Goal: Information Seeking & Learning: Learn about a topic

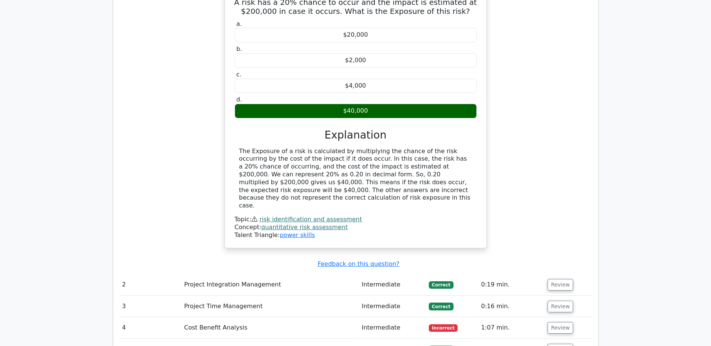
scroll to position [1012, 0]
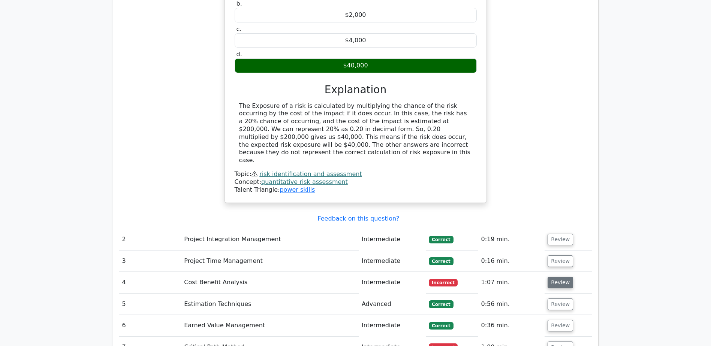
click at [551, 277] on button "Review" at bounding box center [560, 283] width 25 height 12
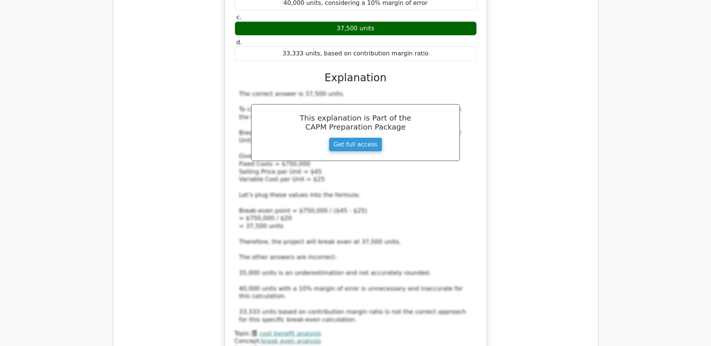
scroll to position [1575, 0]
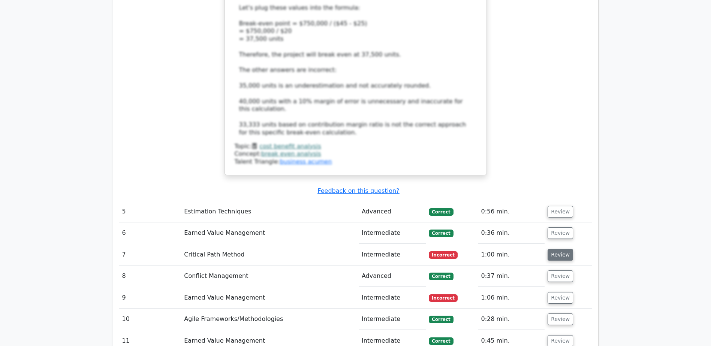
click at [557, 249] on button "Review" at bounding box center [560, 255] width 25 height 12
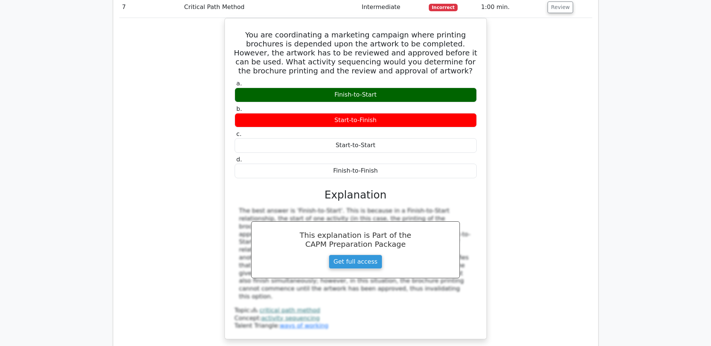
scroll to position [1912, 0]
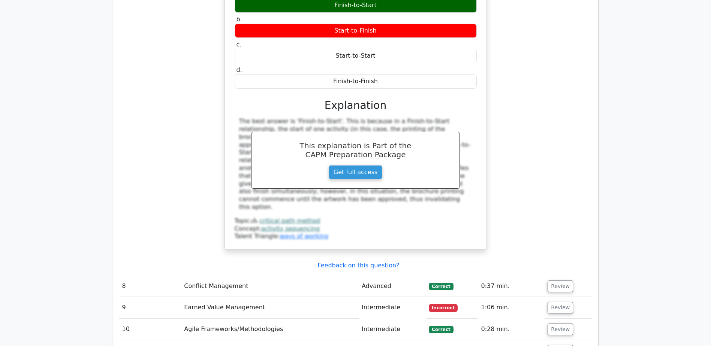
click at [564, 297] on td "Review" at bounding box center [568, 307] width 47 height 21
click at [564, 302] on button "Review" at bounding box center [560, 308] width 25 height 12
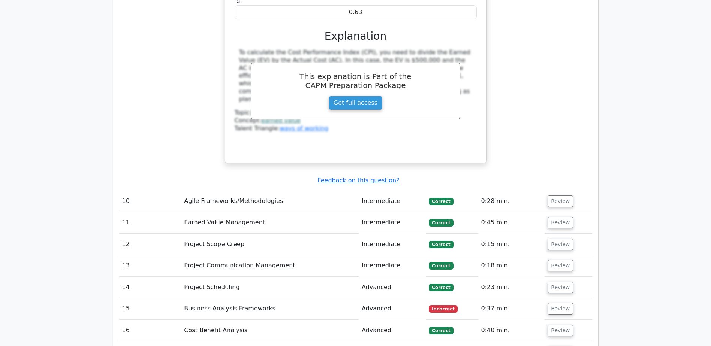
scroll to position [2437, 0]
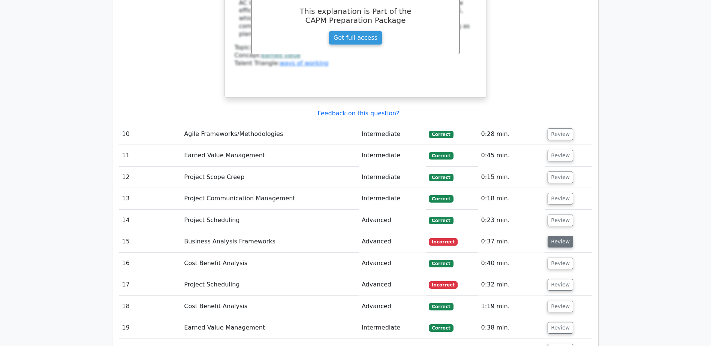
click at [567, 236] on button "Review" at bounding box center [560, 242] width 25 height 12
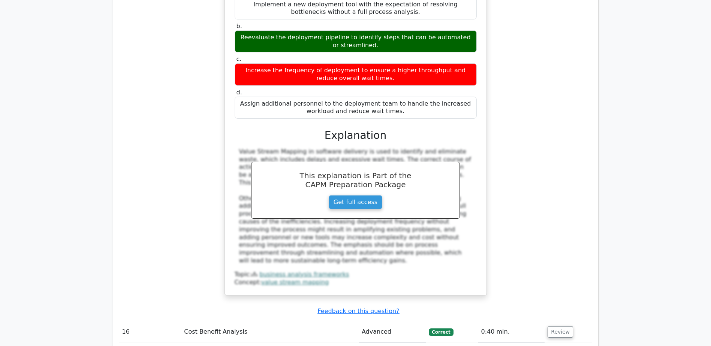
scroll to position [2849, 0]
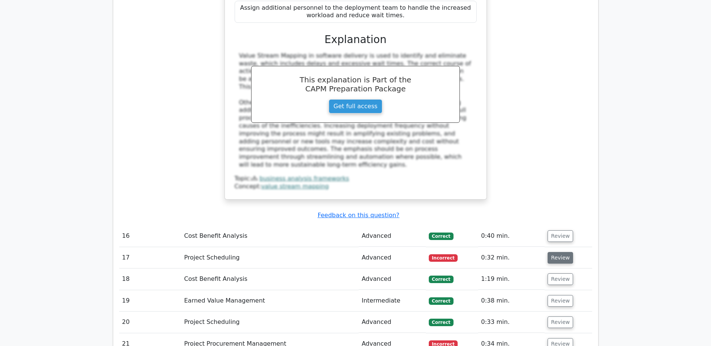
click at [565, 252] on button "Review" at bounding box center [560, 258] width 25 height 12
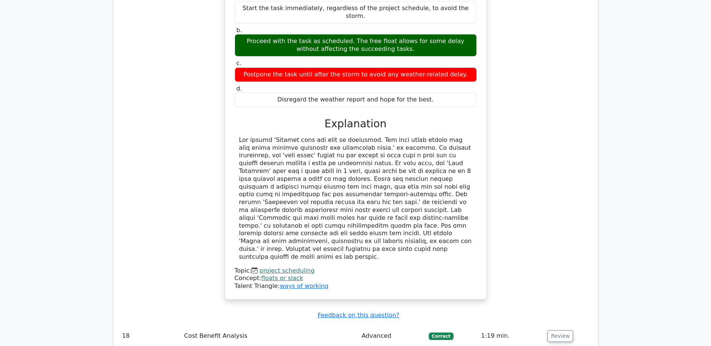
scroll to position [3224, 0]
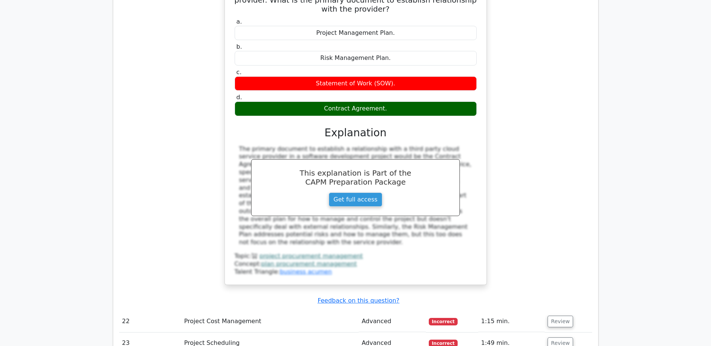
scroll to position [3636, 0]
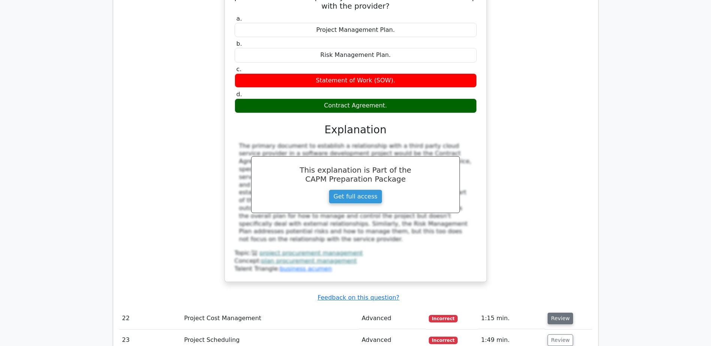
click at [564, 313] on button "Review" at bounding box center [560, 319] width 25 height 12
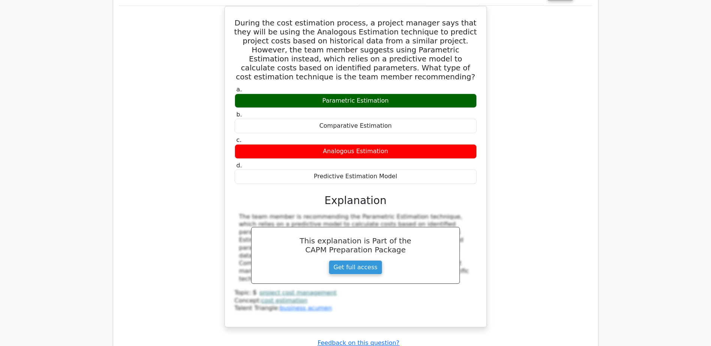
scroll to position [3974, 0]
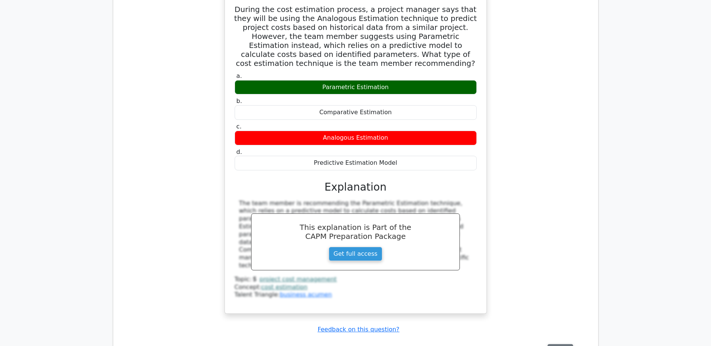
click at [562, 345] on button "Review" at bounding box center [560, 351] width 25 height 12
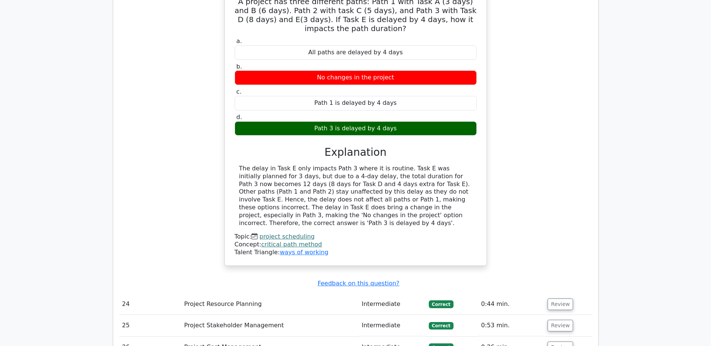
scroll to position [4424, 0]
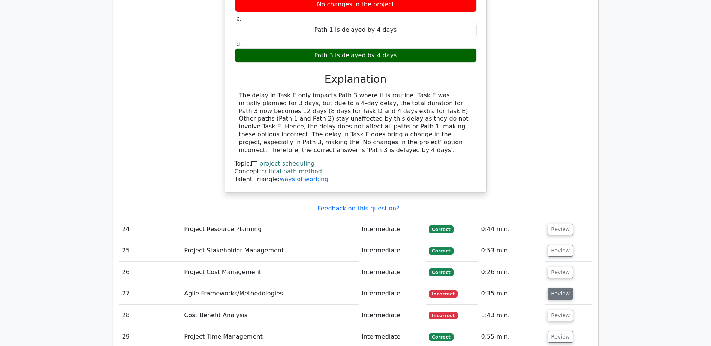
click at [562, 288] on button "Review" at bounding box center [560, 294] width 25 height 12
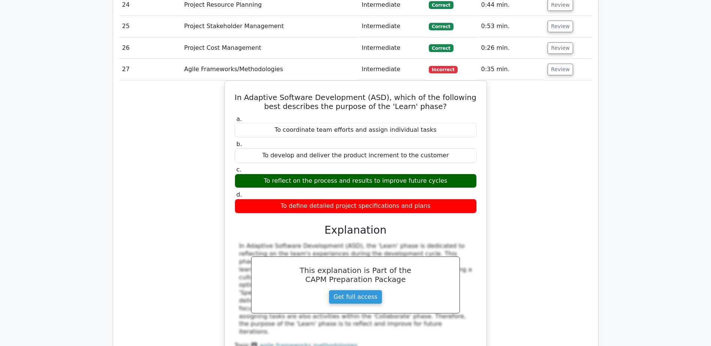
scroll to position [4649, 0]
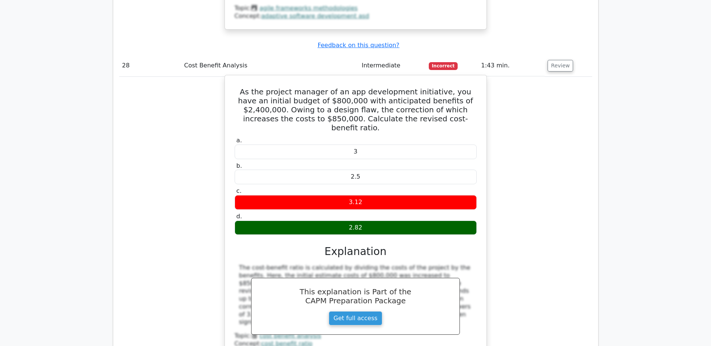
scroll to position [5061, 0]
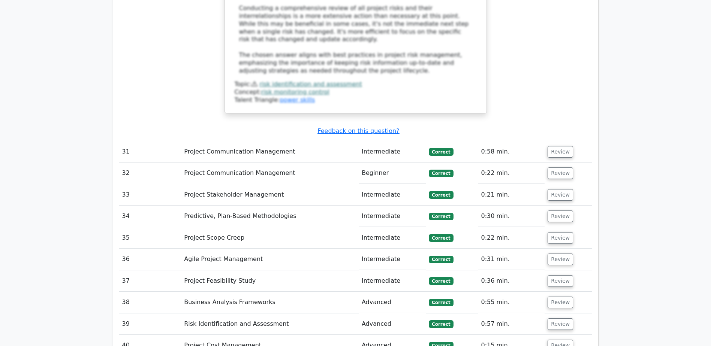
scroll to position [5773, 0]
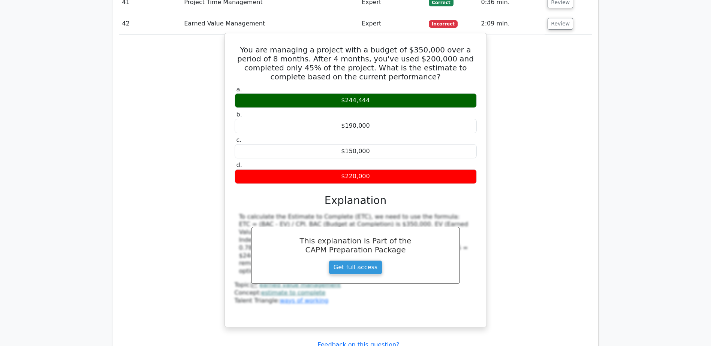
scroll to position [6148, 0]
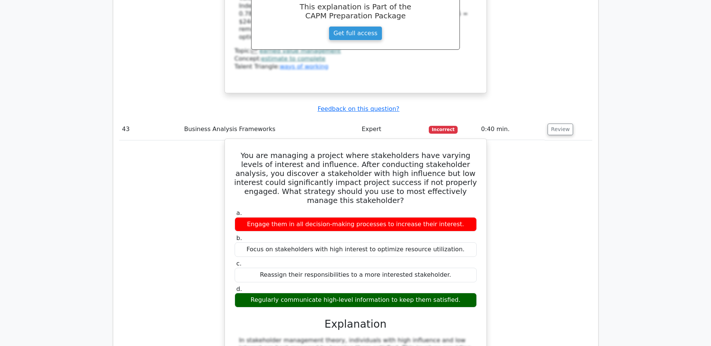
scroll to position [6448, 0]
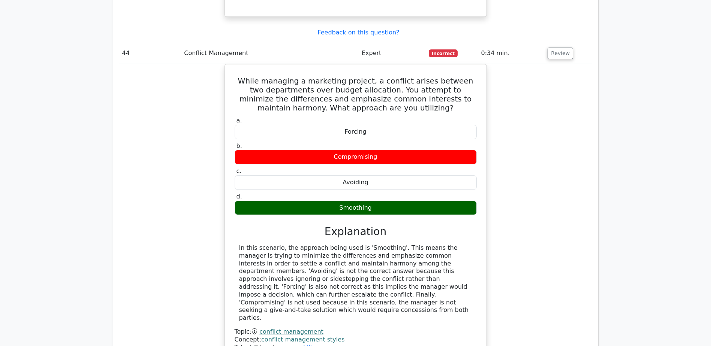
scroll to position [6823, 0]
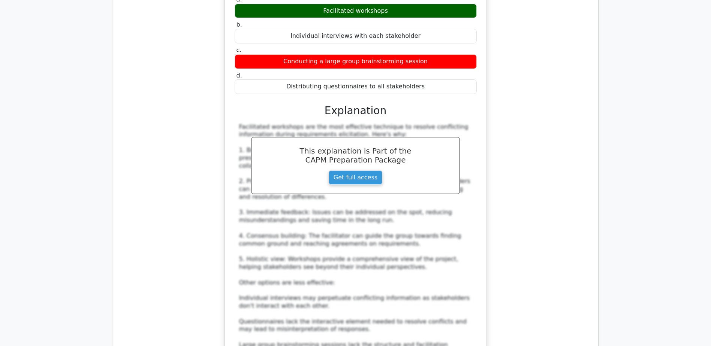
scroll to position [7273, 0]
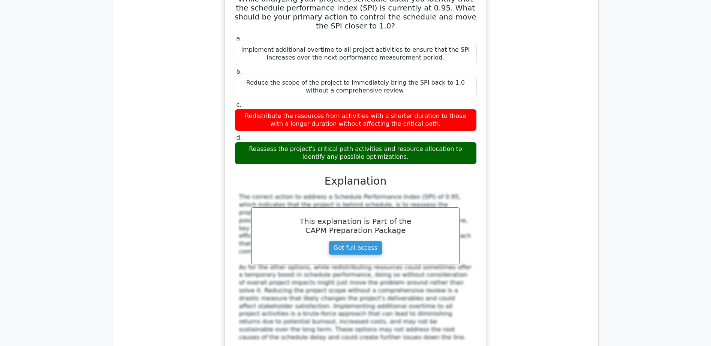
scroll to position [8000, 0]
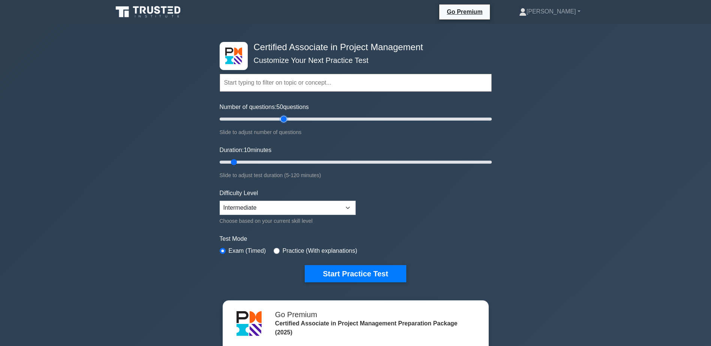
drag, startPoint x: 227, startPoint y: 119, endPoint x: 282, endPoint y: 118, distance: 55.5
type input "50"
click at [282, 118] on input "Number of questions: 50 questions" at bounding box center [356, 119] width 272 height 9
drag, startPoint x: 234, startPoint y: 161, endPoint x: 346, endPoint y: 156, distance: 112.6
type input "60"
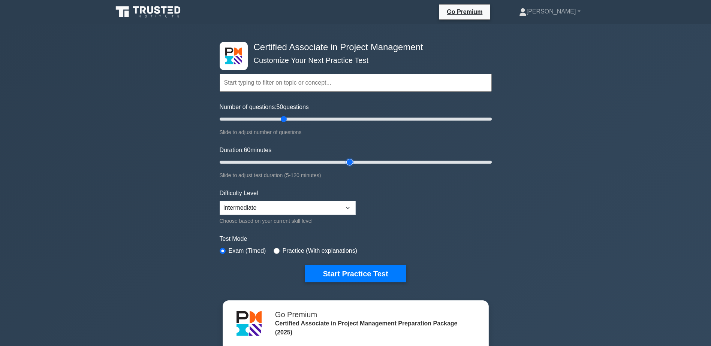
click at [346, 158] on input "Duration: 60 minutes" at bounding box center [356, 162] width 272 height 9
click at [379, 277] on button "Start Practice Test" at bounding box center [355, 273] width 101 height 17
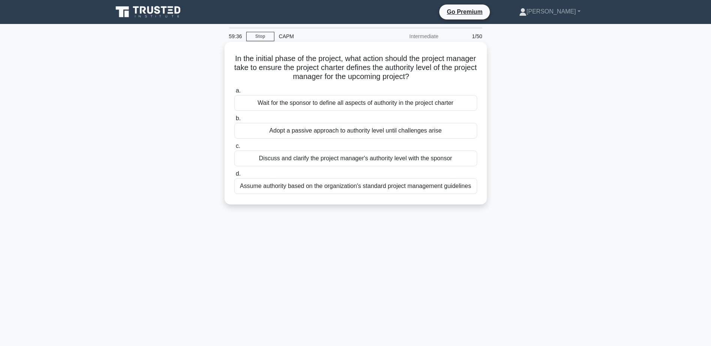
click at [335, 160] on div "Discuss and clarify the project manager's authority level with the sponsor" at bounding box center [355, 159] width 243 height 16
click at [234, 149] on input "c. Discuss and clarify the project manager's authority level with the sponsor" at bounding box center [234, 146] width 0 height 5
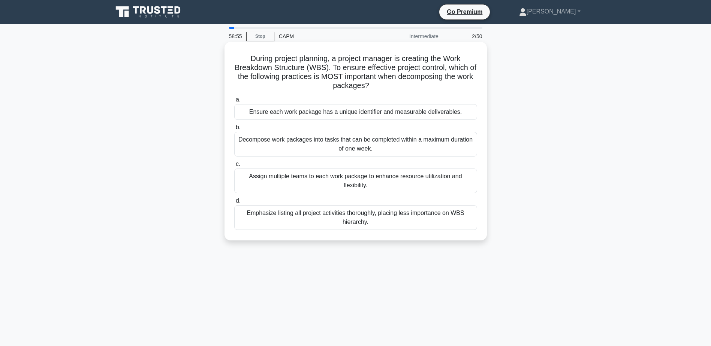
click at [341, 116] on div "Ensure each work package has a unique identifier and measurable deliverables." at bounding box center [355, 112] width 243 height 16
click at [234, 102] on input "a. Ensure each work package has a unique identifier and measurable deliverables." at bounding box center [234, 99] width 0 height 5
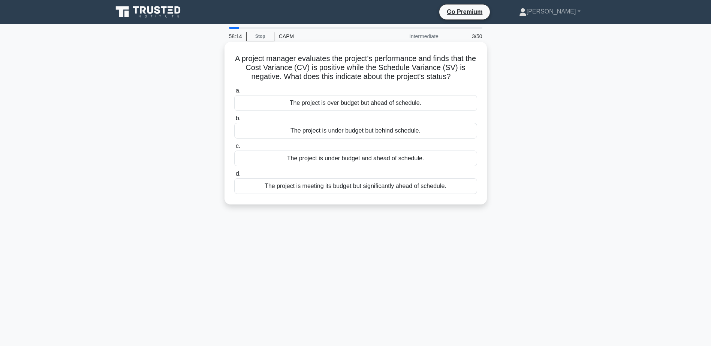
click at [318, 133] on div "The project is under budget but behind schedule." at bounding box center [355, 131] width 243 height 16
click at [234, 121] on input "b. The project is under budget but behind schedule." at bounding box center [234, 118] width 0 height 5
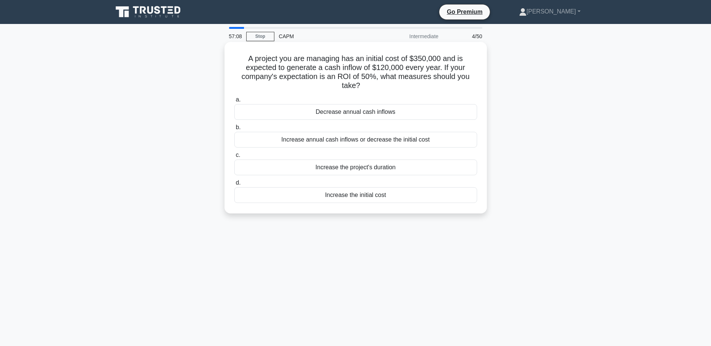
click at [351, 141] on div "Increase annual cash inflows or decrease the initial cost" at bounding box center [355, 140] width 243 height 16
click at [234, 130] on input "b. Increase annual cash inflows or decrease the initial cost" at bounding box center [234, 127] width 0 height 5
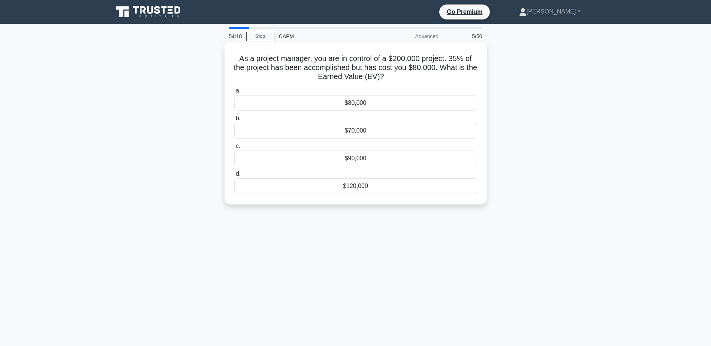
click at [399, 128] on div "$70,000" at bounding box center [355, 131] width 243 height 16
click at [234, 121] on input "b. $70,000" at bounding box center [234, 118] width 0 height 5
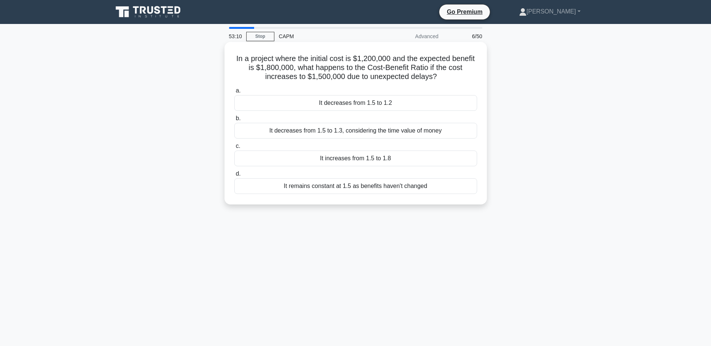
click at [332, 187] on div "It remains constant at 1.5 as benefits haven't changed" at bounding box center [355, 186] width 243 height 16
click at [234, 177] on input "d. It remains constant at 1.5 as benefits haven't changed" at bounding box center [234, 174] width 0 height 5
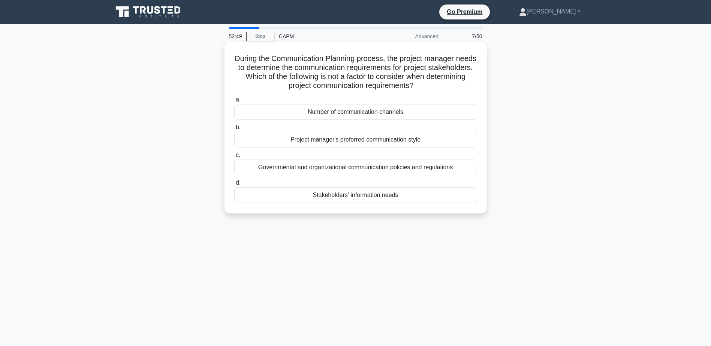
click at [319, 140] on div "Project manager's preferred communication style" at bounding box center [355, 140] width 243 height 16
click at [234, 130] on input "b. Project manager's preferred communication style" at bounding box center [234, 127] width 0 height 5
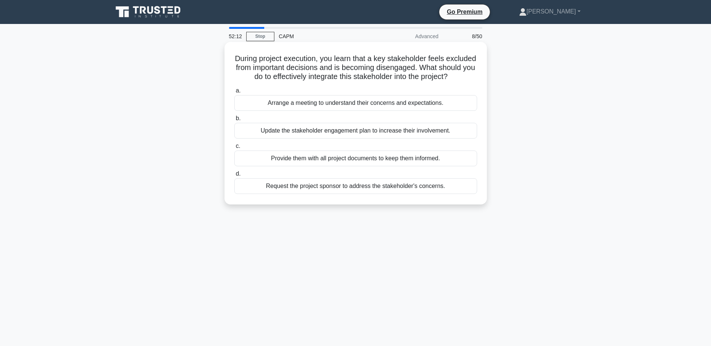
click at [351, 111] on div "Arrange a meeting to understand their concerns and expectations." at bounding box center [355, 103] width 243 height 16
click at [234, 93] on input "a. Arrange a meeting to understand their concerns and expectations." at bounding box center [234, 90] width 0 height 5
click at [289, 132] on div "Implement fast-tracking techniques for all remaining activities" at bounding box center [355, 131] width 243 height 16
click at [234, 121] on input "b. Implement fast-tracking techniques for all remaining activities" at bounding box center [234, 118] width 0 height 5
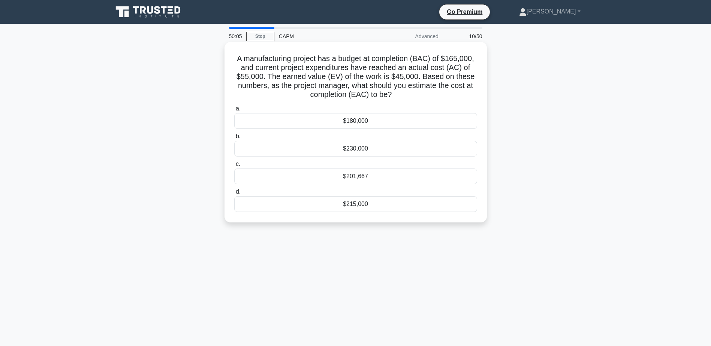
click at [312, 124] on div "$180,000" at bounding box center [355, 121] width 243 height 16
click at [234, 111] on input "a. $180,000" at bounding box center [234, 108] width 0 height 5
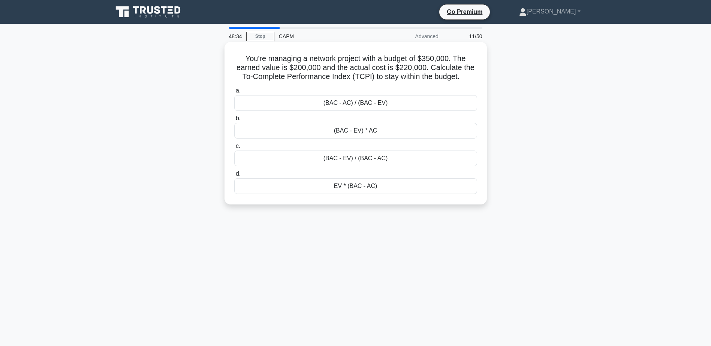
click at [321, 157] on div "(BAC - EV) / (BAC - AC)" at bounding box center [355, 159] width 243 height 16
click at [234, 149] on input "c. (BAC - EV) / (BAC - AC)" at bounding box center [234, 146] width 0 height 5
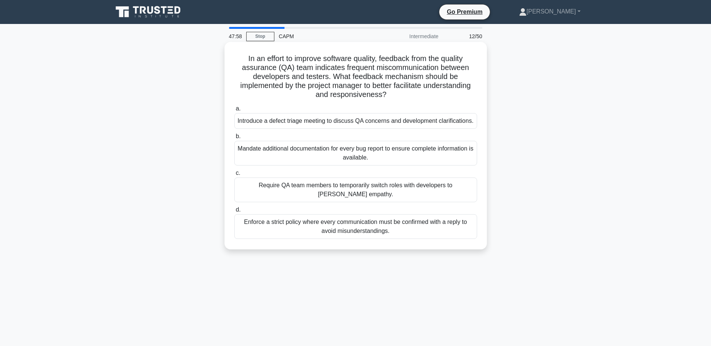
click at [364, 231] on div "Enforce a strict policy where every communication must be confirmed with a repl…" at bounding box center [355, 226] width 243 height 25
click at [234, 213] on input "d. Enforce a strict policy where every communication must be confirmed with a r…" at bounding box center [234, 210] width 0 height 5
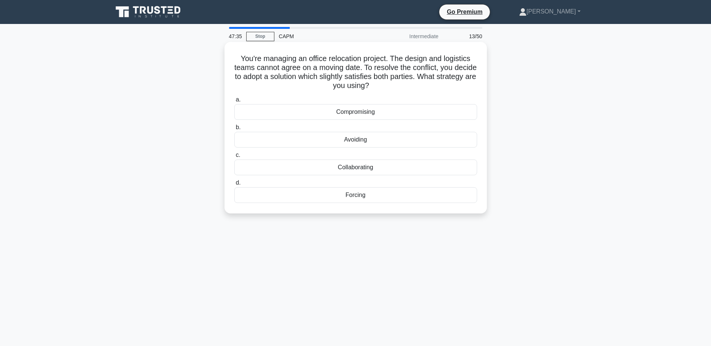
click at [361, 113] on div "Compromising" at bounding box center [355, 112] width 243 height 16
click at [234, 102] on input "a. Compromising" at bounding box center [234, 99] width 0 height 5
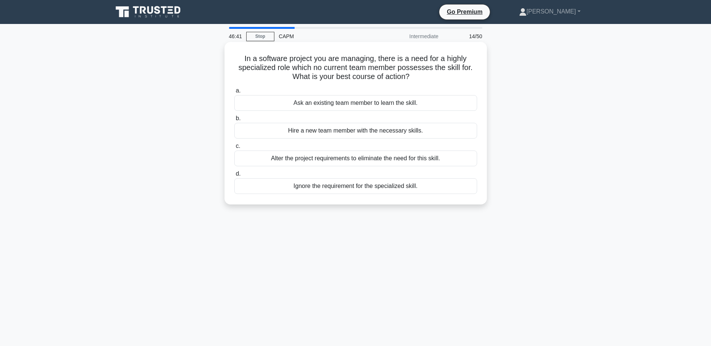
click at [353, 105] on div "Ask an existing team member to learn the skill." at bounding box center [355, 103] width 243 height 16
click at [234, 93] on input "a. Ask an existing team member to learn the skill." at bounding box center [234, 90] width 0 height 5
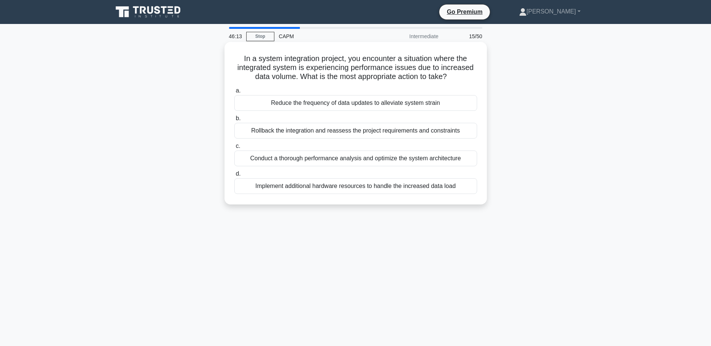
click at [299, 162] on div "Conduct a thorough performance analysis and optimize the system architecture" at bounding box center [355, 159] width 243 height 16
click at [234, 149] on input "c. Conduct a thorough performance analysis and optimize the system architecture" at bounding box center [234, 146] width 0 height 5
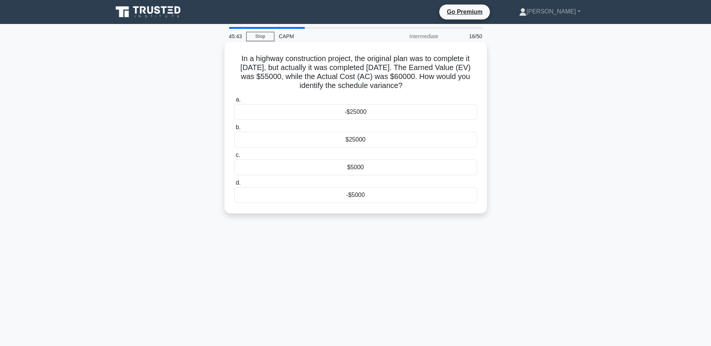
click at [316, 194] on div "-$5000" at bounding box center [355, 195] width 243 height 16
click at [234, 186] on input "d. -$5000" at bounding box center [234, 183] width 0 height 5
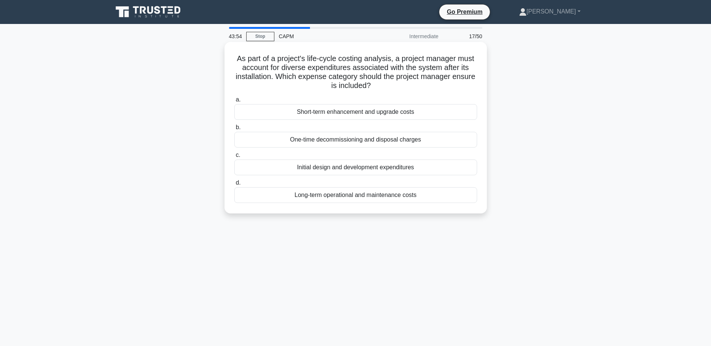
click at [322, 167] on div "Initial design and development expenditures" at bounding box center [355, 168] width 243 height 16
click at [234, 158] on input "c. Initial design and development expenditures" at bounding box center [234, 155] width 0 height 5
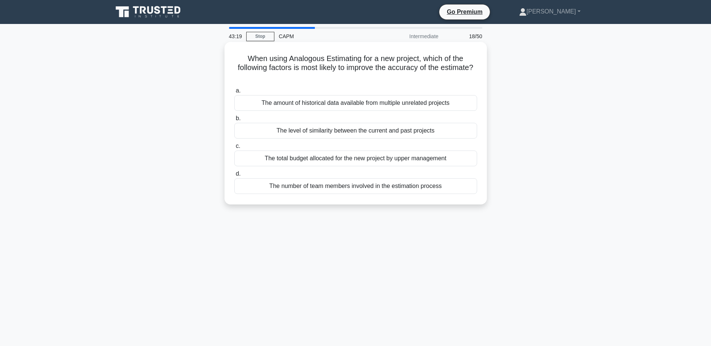
click at [365, 188] on div "The number of team members involved in the estimation process" at bounding box center [355, 186] width 243 height 16
click at [234, 177] on input "d. The number of team members involved in the estimation process" at bounding box center [234, 174] width 0 height 5
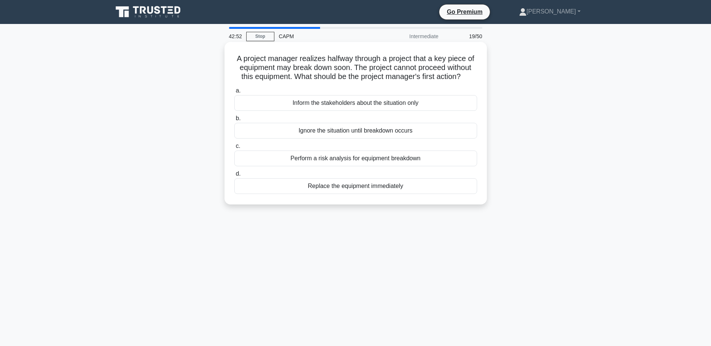
click at [317, 166] on div "Perform a risk analysis for equipment breakdown" at bounding box center [355, 159] width 243 height 16
click at [234, 149] on input "c. Perform a risk analysis for equipment breakdown" at bounding box center [234, 146] width 0 height 5
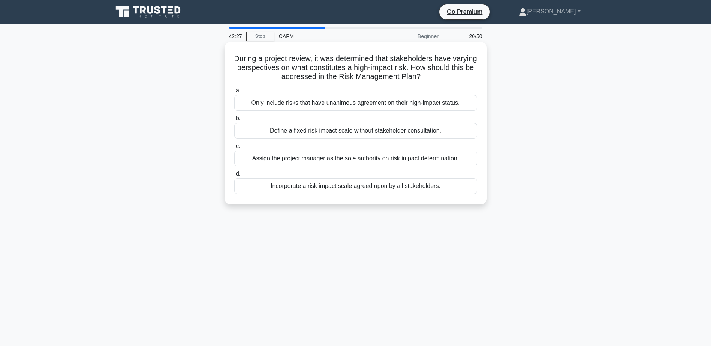
click at [331, 189] on div "Incorporate a risk impact scale agreed upon by all stakeholders." at bounding box center [355, 186] width 243 height 16
click at [234, 177] on input "d. Incorporate a risk impact scale agreed upon by all stakeholders." at bounding box center [234, 174] width 0 height 5
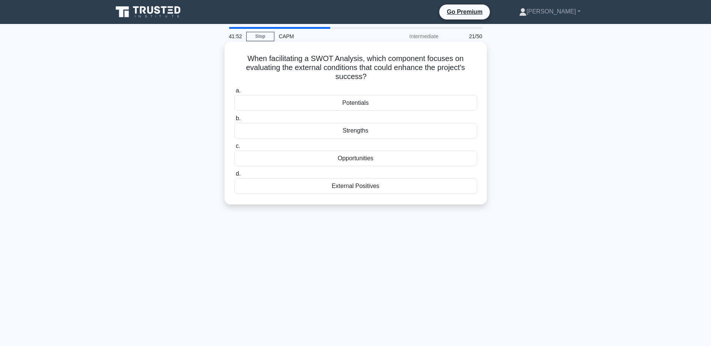
click at [357, 160] on div "Opportunities" at bounding box center [355, 159] width 243 height 16
click at [234, 149] on input "c. Opportunities" at bounding box center [234, 146] width 0 height 5
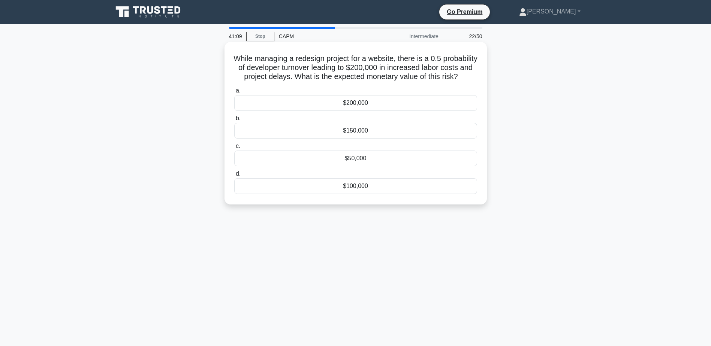
click at [359, 193] on div "$100,000" at bounding box center [355, 186] width 243 height 16
click at [234, 177] on input "d. $100,000" at bounding box center [234, 174] width 0 height 5
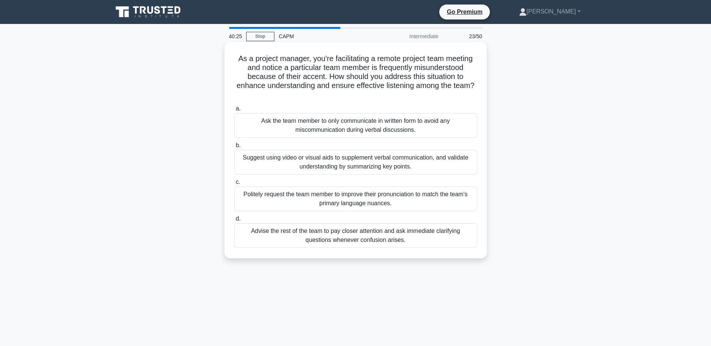
click at [274, 162] on div "Suggest using video or visual aids to supplement verbal communication, and vali…" at bounding box center [355, 162] width 243 height 25
click at [234, 148] on input "b. Suggest using video or visual aids to supplement verbal communication, and v…" at bounding box center [234, 145] width 0 height 5
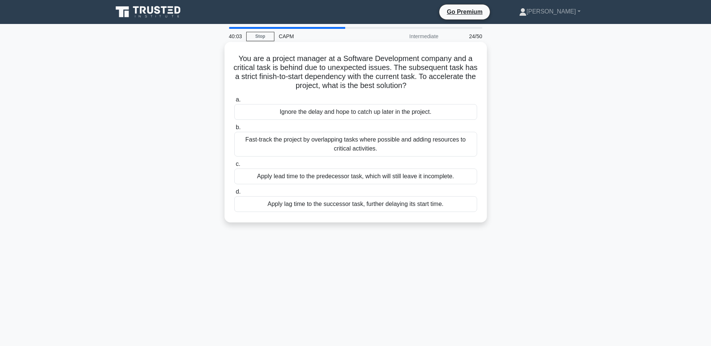
click at [318, 143] on div "Fast-track the project by overlapping tasks where possible and adding resources…" at bounding box center [355, 144] width 243 height 25
click at [234, 130] on input "b. Fast-track the project by overlapping tasks where possible and adding resour…" at bounding box center [234, 127] width 0 height 5
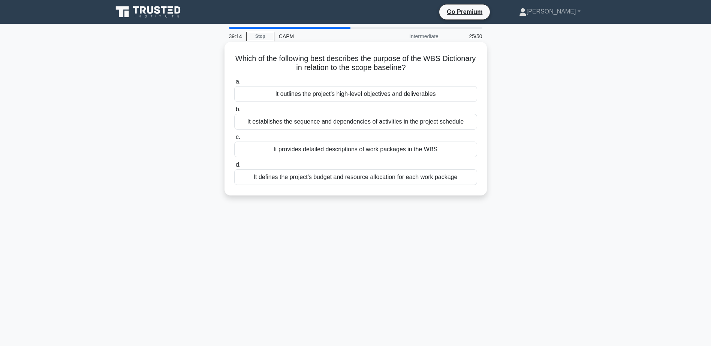
click at [318, 123] on div "It establishes the sequence and dependencies of activities in the project sched…" at bounding box center [355, 122] width 243 height 16
click at [234, 112] on input "b. It establishes the sequence and dependencies of activities in the project sc…" at bounding box center [234, 109] width 0 height 5
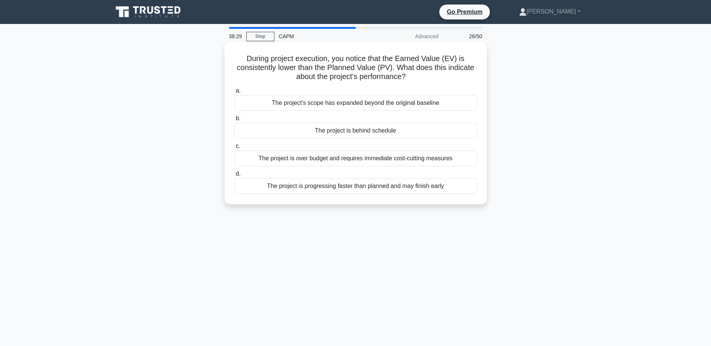
click at [348, 188] on div "The project is progressing faster than planned and may finish early" at bounding box center [355, 186] width 243 height 16
click at [234, 177] on input "d. The project is progressing faster than planned and may finish early" at bounding box center [234, 174] width 0 height 5
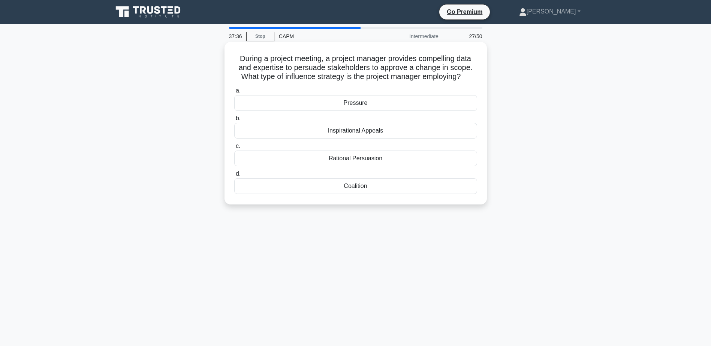
click at [355, 186] on div "Coalition" at bounding box center [355, 186] width 243 height 16
click at [234, 177] on input "d. Coalition" at bounding box center [234, 174] width 0 height 5
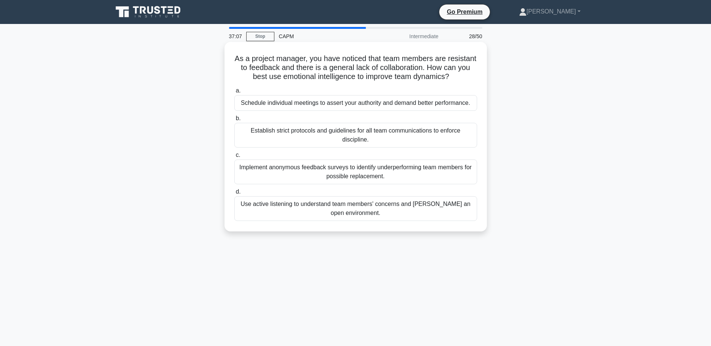
click at [362, 212] on div "Use active listening to understand team members' concerns and foster an open en…" at bounding box center [355, 208] width 243 height 25
click at [234, 195] on input "d. Use active listening to understand team members' concerns and foster an open…" at bounding box center [234, 192] width 0 height 5
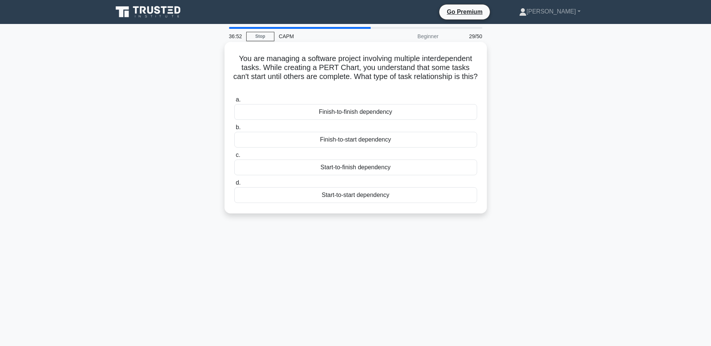
click at [340, 142] on div "Finish-to-start dependency" at bounding box center [355, 140] width 243 height 16
click at [234, 130] on input "b. Finish-to-start dependency" at bounding box center [234, 127] width 0 height 5
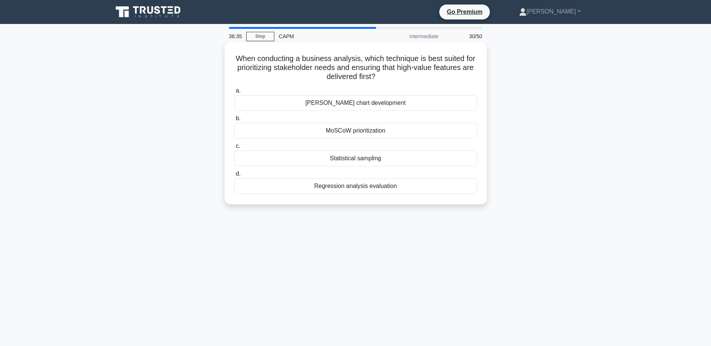
click at [346, 133] on div "MoSCoW prioritization" at bounding box center [355, 131] width 243 height 16
click at [234, 121] on input "b. MoSCoW prioritization" at bounding box center [234, 118] width 0 height 5
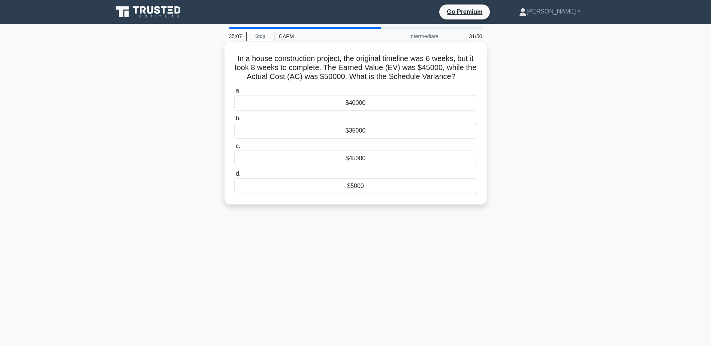
click at [348, 189] on div "$5000" at bounding box center [355, 186] width 243 height 16
click at [234, 177] on input "d. $5000" at bounding box center [234, 174] width 0 height 5
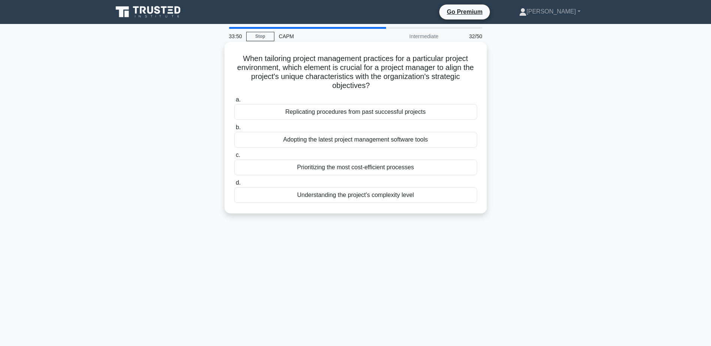
click at [328, 169] on div "Prioritizing the most cost-efficient processes" at bounding box center [355, 168] width 243 height 16
click at [234, 158] on input "c. Prioritizing the most cost-efficient processes" at bounding box center [234, 155] width 0 height 5
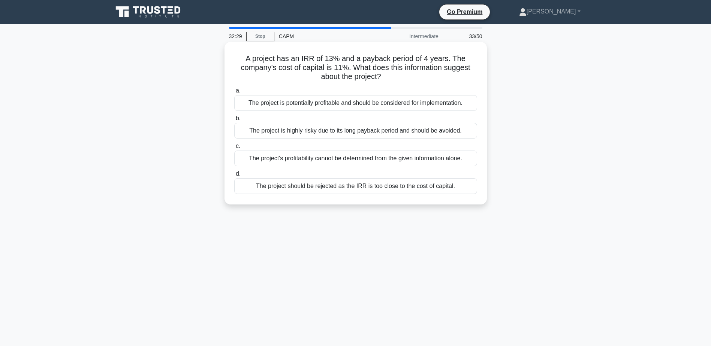
click at [310, 162] on div "The project's profitability cannot be determined from the given information alo…" at bounding box center [355, 159] width 243 height 16
click at [234, 149] on input "c. The project's profitability cannot be determined from the given information …" at bounding box center [234, 146] width 0 height 5
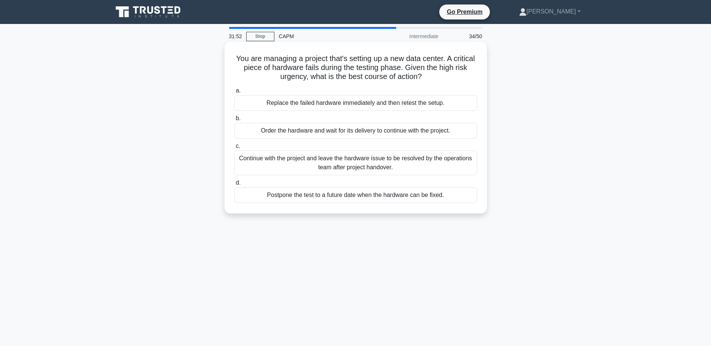
click at [334, 105] on div "Replace the failed hardware immediately and then retest the setup." at bounding box center [355, 103] width 243 height 16
click at [234, 93] on input "a. Replace the failed hardware immediately and then retest the setup." at bounding box center [234, 90] width 0 height 5
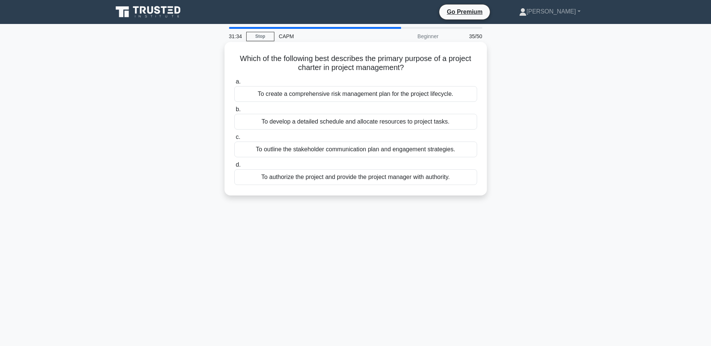
click at [337, 177] on div "To authorize the project and provide the project manager with authority." at bounding box center [355, 177] width 243 height 16
click at [234, 168] on input "d. To authorize the project and provide the project manager with authority." at bounding box center [234, 165] width 0 height 5
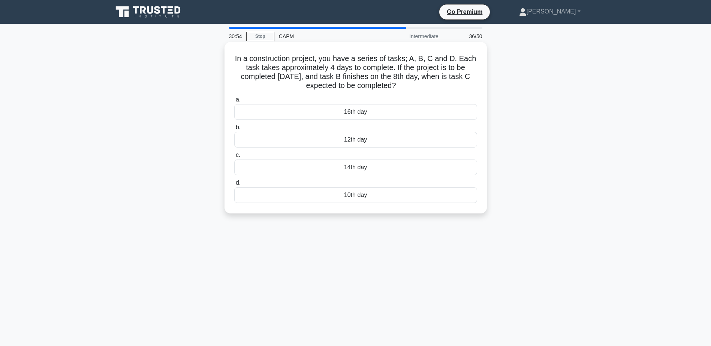
click at [303, 145] on div "12th day" at bounding box center [355, 140] width 243 height 16
click at [234, 130] on input "b. 12th day" at bounding box center [234, 127] width 0 height 5
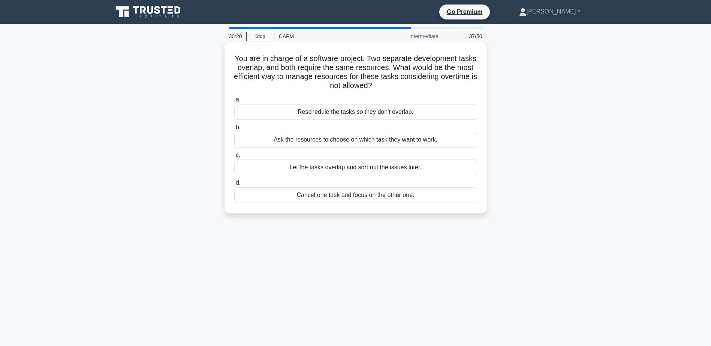
click at [320, 114] on div "Reschedule the tasks so they don't overlap." at bounding box center [355, 112] width 243 height 16
click at [234, 102] on input "a. Reschedule the tasks so they don't overlap." at bounding box center [234, 99] width 0 height 5
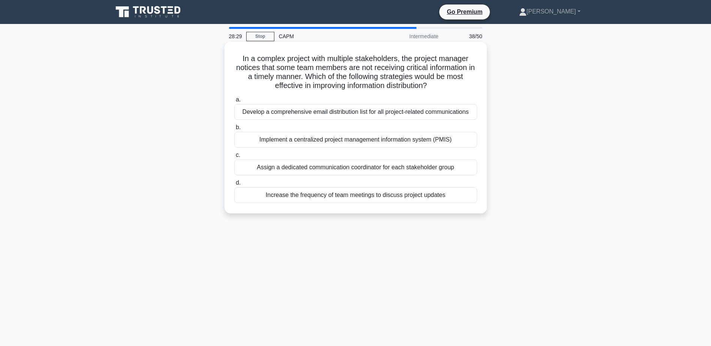
click at [325, 114] on div "Develop a comprehensive email distribution list for all project-related communi…" at bounding box center [355, 112] width 243 height 16
click at [234, 102] on input "a. Develop a comprehensive email distribution list for all project-related comm…" at bounding box center [234, 99] width 0 height 5
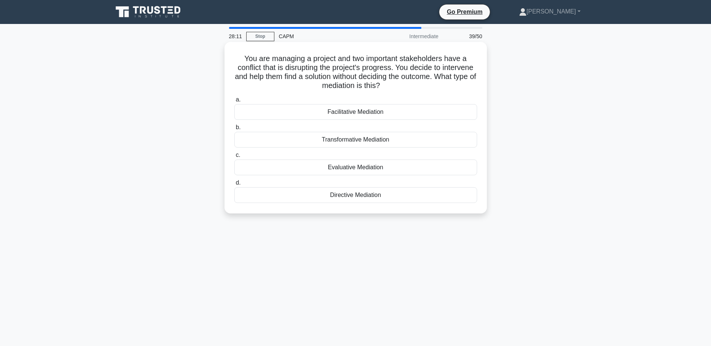
click at [304, 113] on div "Facilitative Mediation" at bounding box center [355, 112] width 243 height 16
click at [234, 102] on input "a. Facilitative Mediation" at bounding box center [234, 99] width 0 height 5
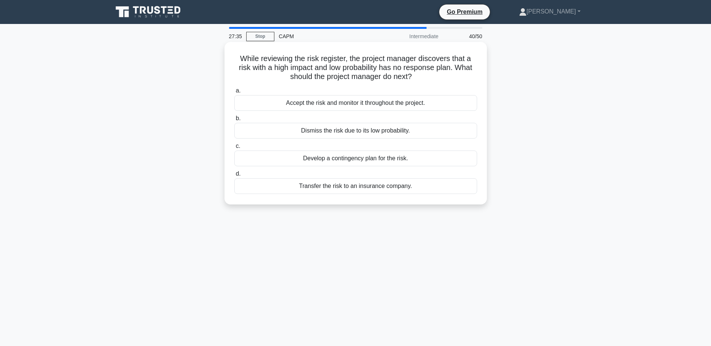
click at [343, 160] on div "Develop a contingency plan for the risk." at bounding box center [355, 159] width 243 height 16
click at [234, 149] on input "c. Develop a contingency plan for the risk." at bounding box center [234, 146] width 0 height 5
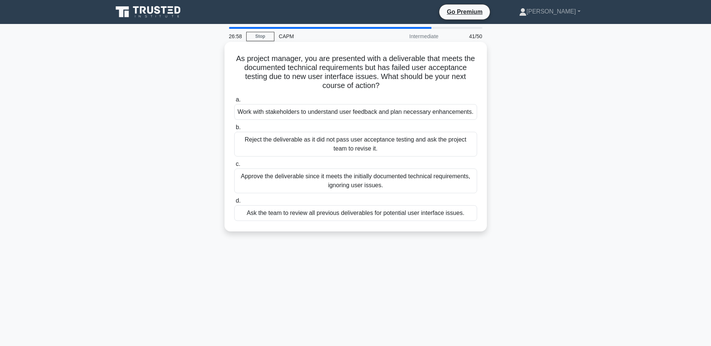
click at [328, 115] on div "Work with stakeholders to understand user feedback and plan necessary enhanceme…" at bounding box center [355, 112] width 243 height 16
click at [234, 102] on input "a. Work with stakeholders to understand user feedback and plan necessary enhanc…" at bounding box center [234, 99] width 0 height 5
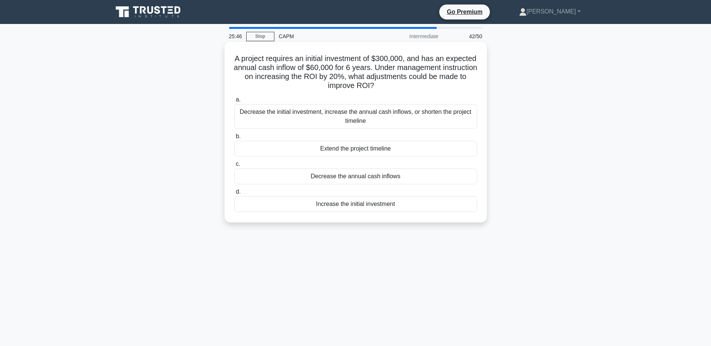
click at [326, 118] on div "Decrease the initial investment, increase the annual cash inflows, or shorten t…" at bounding box center [355, 116] width 243 height 25
click at [234, 102] on input "a. Decrease the initial investment, increase the annual cash inflows, or shorte…" at bounding box center [234, 99] width 0 height 5
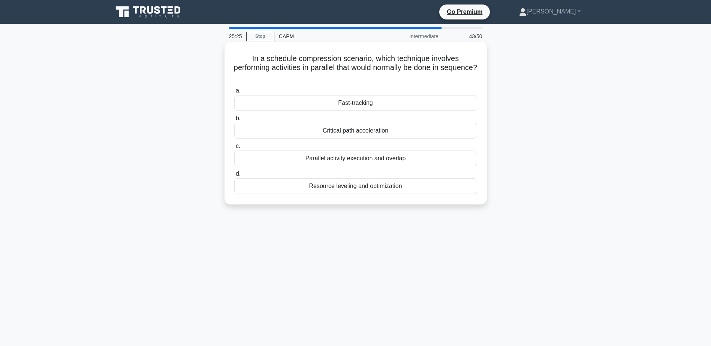
click at [338, 159] on div "Parallel activity execution and overlap" at bounding box center [355, 159] width 243 height 16
click at [234, 149] on input "c. Parallel activity execution and overlap" at bounding box center [234, 146] width 0 height 5
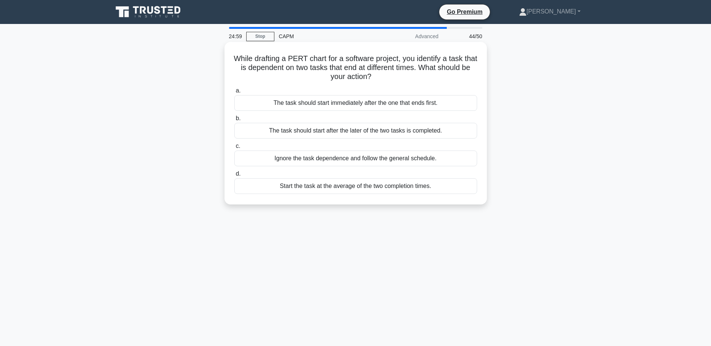
click at [345, 132] on div "The task should start after the later of the two tasks is completed." at bounding box center [355, 131] width 243 height 16
click at [234, 121] on input "b. The task should start after the later of the two tasks is completed." at bounding box center [234, 118] width 0 height 5
click at [329, 105] on div "Consult historical data from similar projects to establish success criteria" at bounding box center [355, 103] width 243 height 16
click at [234, 93] on input "a. Consult historical data from similar projects to establish success criteria" at bounding box center [234, 90] width 0 height 5
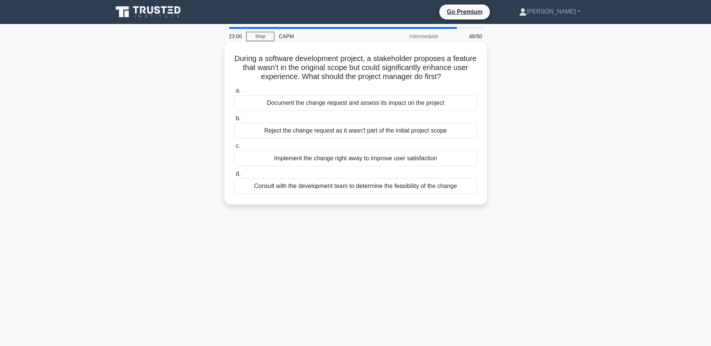
click at [312, 189] on div "Consult with the development team to determine the feasibility of the change" at bounding box center [355, 186] width 243 height 16
click at [234, 177] on input "d. Consult with the development team to determine the feasibility of the change" at bounding box center [234, 174] width 0 height 5
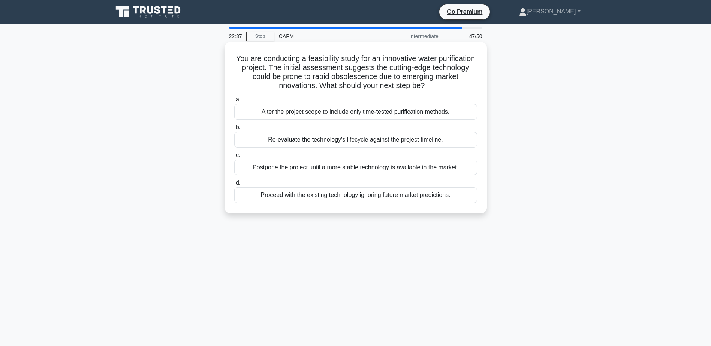
click at [340, 141] on div "Re-evaluate the technology's lifecycle against the project timeline." at bounding box center [355, 140] width 243 height 16
click at [234, 130] on input "b. Re-evaluate the technology's lifecycle against the project timeline." at bounding box center [234, 127] width 0 height 5
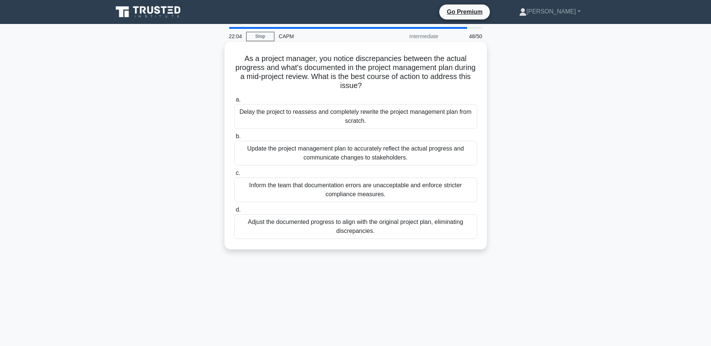
click at [333, 158] on div "Update the project management plan to accurately reflect the actual progress an…" at bounding box center [355, 153] width 243 height 25
click at [234, 139] on input "b. Update the project management plan to accurately reflect the actual progress…" at bounding box center [234, 136] width 0 height 5
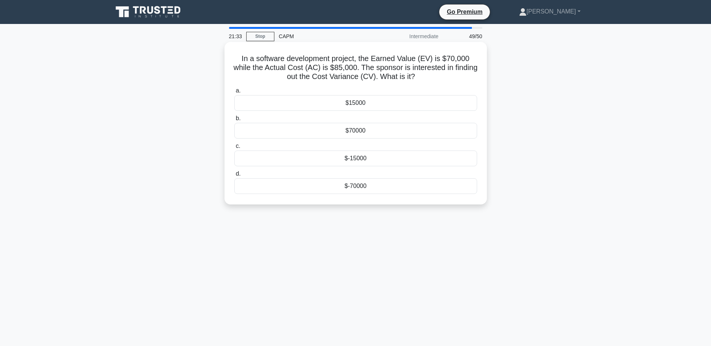
click at [319, 158] on div "$-15000" at bounding box center [355, 159] width 243 height 16
click at [234, 149] on input "c. $-15000" at bounding box center [234, 146] width 0 height 5
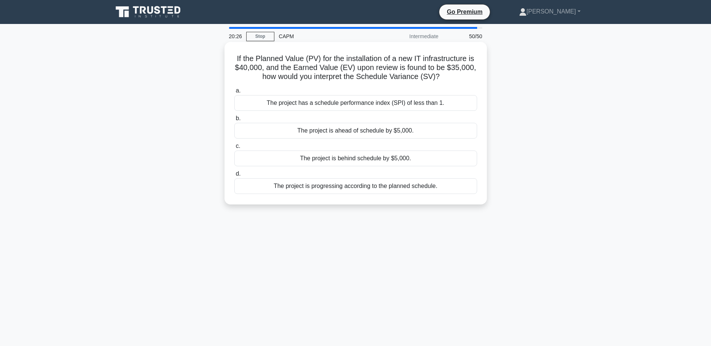
click at [337, 134] on div "The project is ahead of schedule by $5,000." at bounding box center [355, 131] width 243 height 16
click at [234, 121] on input "b. The project is ahead of schedule by $5,000." at bounding box center [234, 118] width 0 height 5
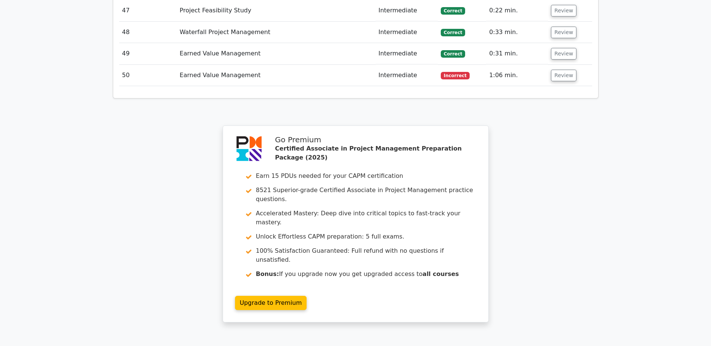
scroll to position [2401, 0]
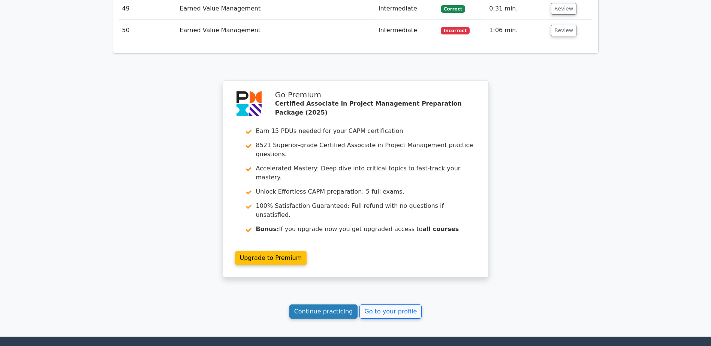
click at [315, 305] on link "Continue practicing" at bounding box center [323, 312] width 69 height 14
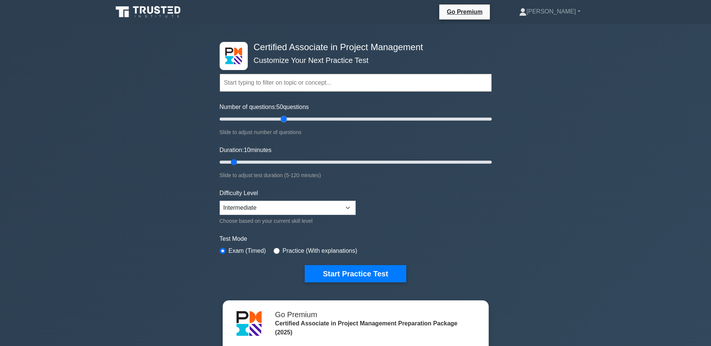
drag, startPoint x: 229, startPoint y: 117, endPoint x: 286, endPoint y: 116, distance: 56.6
type input "50"
click at [286, 116] on input "Number of questions: 50 questions" at bounding box center [356, 119] width 272 height 9
drag, startPoint x: 234, startPoint y: 163, endPoint x: 345, endPoint y: 160, distance: 110.3
type input "60"
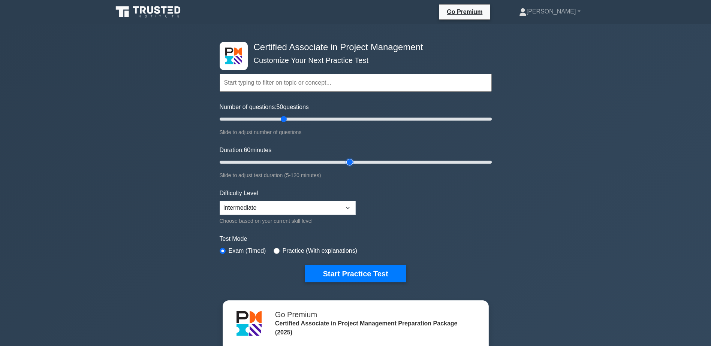
click at [345, 160] on input "Duration: 60 minutes" at bounding box center [356, 162] width 272 height 9
click at [352, 162] on input "Duration: 60 minutes" at bounding box center [356, 162] width 272 height 9
click at [340, 273] on button "Start Practice Test" at bounding box center [355, 273] width 101 height 17
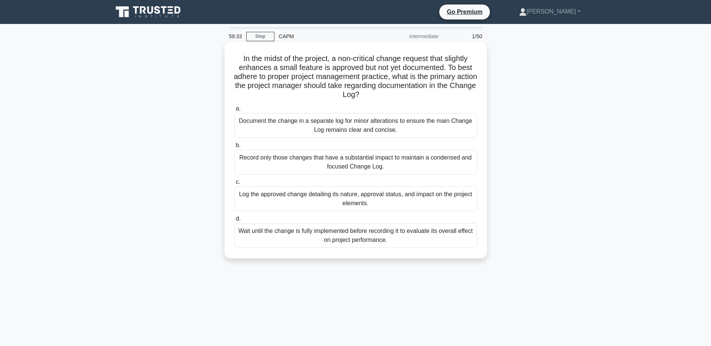
click at [360, 200] on div "Log the approved change detailing its nature, approval status, and impact on th…" at bounding box center [355, 199] width 243 height 25
click at [234, 185] on input "c. Log the approved change detailing its nature, approval status, and impact on…" at bounding box center [234, 182] width 0 height 5
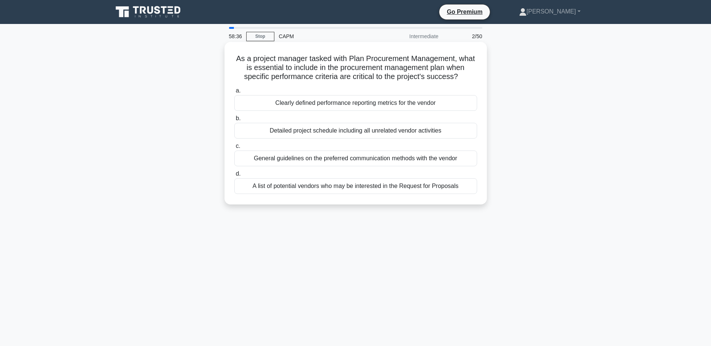
click at [347, 105] on div "Clearly defined performance reporting metrics for the vendor" at bounding box center [355, 103] width 243 height 16
click at [234, 93] on input "a. Clearly defined performance reporting metrics for the vendor" at bounding box center [234, 90] width 0 height 5
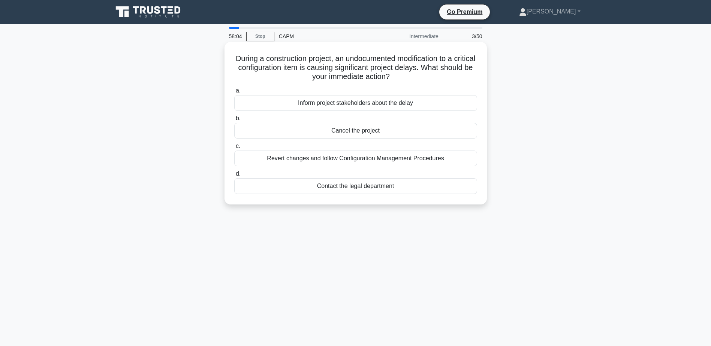
click at [342, 102] on div "Inform project stakeholders about the delay" at bounding box center [355, 103] width 243 height 16
click at [234, 93] on input "a. Inform project stakeholders about the delay" at bounding box center [234, 90] width 0 height 5
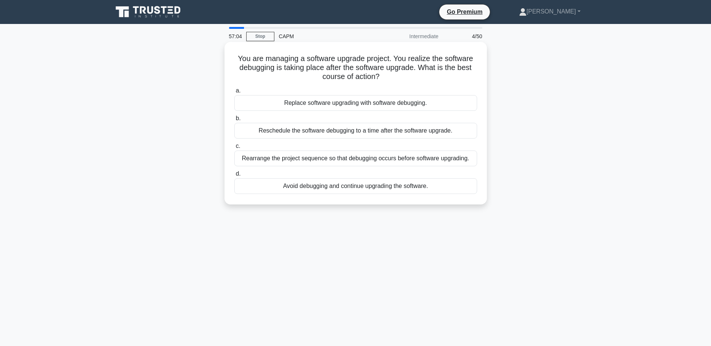
click at [333, 133] on div "Reschedule the software debugging to a time after the software upgrade." at bounding box center [355, 131] width 243 height 16
click at [234, 121] on input "b. Reschedule the software debugging to a time after the software upgrade." at bounding box center [234, 118] width 0 height 5
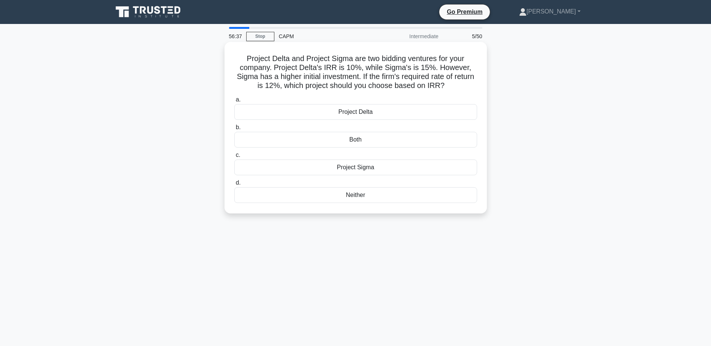
click at [362, 170] on div "Project Sigma" at bounding box center [355, 168] width 243 height 16
click at [234, 158] on input "c. Project Sigma" at bounding box center [234, 155] width 0 height 5
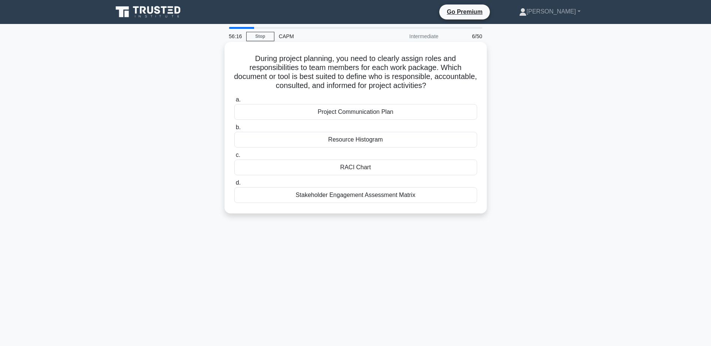
click at [342, 168] on div "RACI Chart" at bounding box center [355, 168] width 243 height 16
click at [234, 158] on input "c. RACI Chart" at bounding box center [234, 155] width 0 height 5
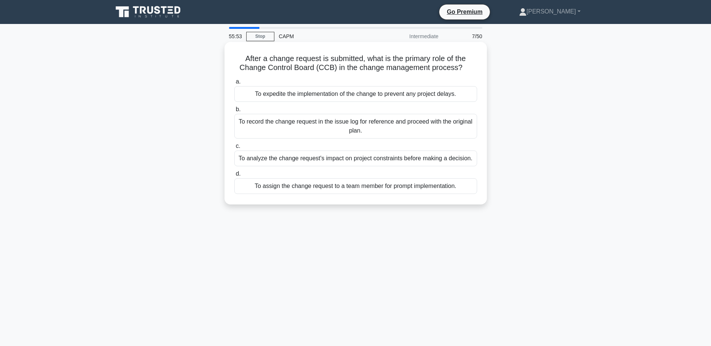
click at [291, 159] on div "To analyze the change request's impact on project constraints before making a d…" at bounding box center [355, 159] width 243 height 16
click at [234, 149] on input "c. To analyze the change request's impact on project constraints before making …" at bounding box center [234, 146] width 0 height 5
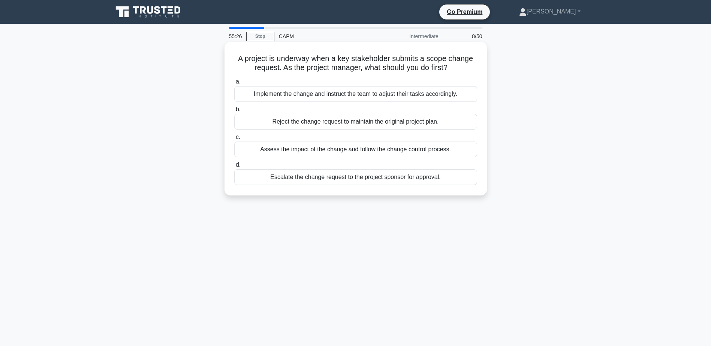
click at [366, 151] on div "Assess the impact of the change and follow the change control process." at bounding box center [355, 150] width 243 height 16
click at [234, 140] on input "c. Assess the impact of the change and follow the change control process." at bounding box center [234, 137] width 0 height 5
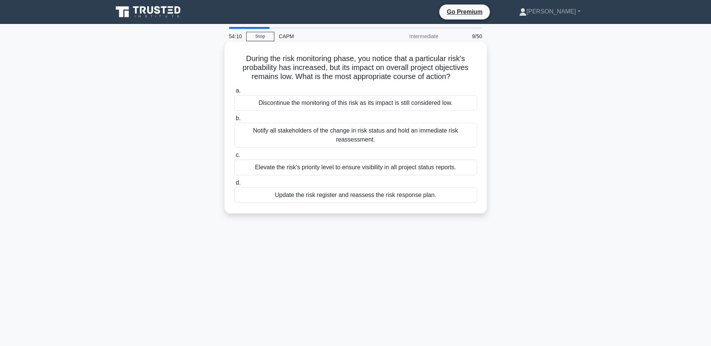
click at [387, 193] on div "Update the risk register and reassess the risk response plan." at bounding box center [355, 195] width 243 height 16
click at [234, 186] on input "d. Update the risk register and reassess the risk response plan." at bounding box center [234, 183] width 0 height 5
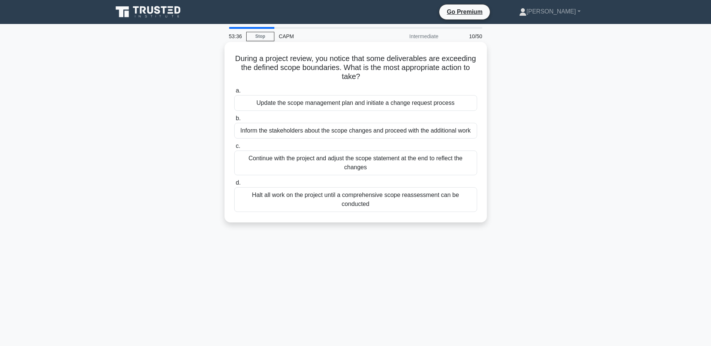
click at [379, 103] on div "Update the scope management plan and initiate a change request process" at bounding box center [355, 103] width 243 height 16
click at [234, 93] on input "a. Update the scope management plan and initiate a change request process" at bounding box center [234, 90] width 0 height 5
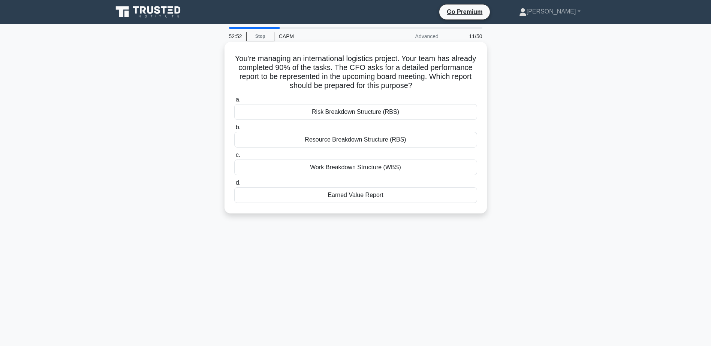
click at [348, 196] on div "Earned Value Report" at bounding box center [355, 195] width 243 height 16
click at [234, 186] on input "d. Earned Value Report" at bounding box center [234, 183] width 0 height 5
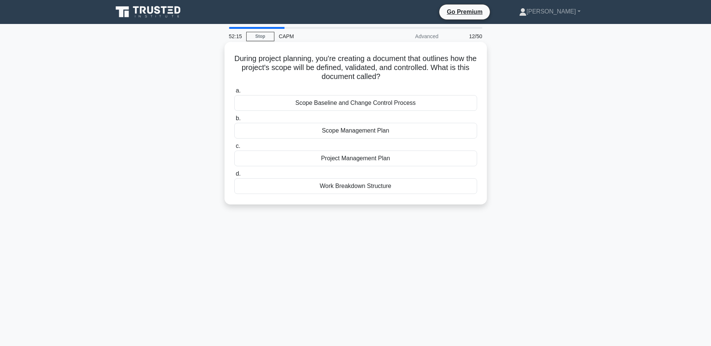
click at [349, 104] on div "Scope Baseline and Change Control Process" at bounding box center [355, 103] width 243 height 16
click at [234, 93] on input "a. Scope Baseline and Change Control Process" at bounding box center [234, 90] width 0 height 5
click at [342, 132] on div "Applying Contingency Strategies" at bounding box center [355, 131] width 243 height 16
click at [234, 121] on input "b. Applying Contingency Strategies" at bounding box center [234, 118] width 0 height 5
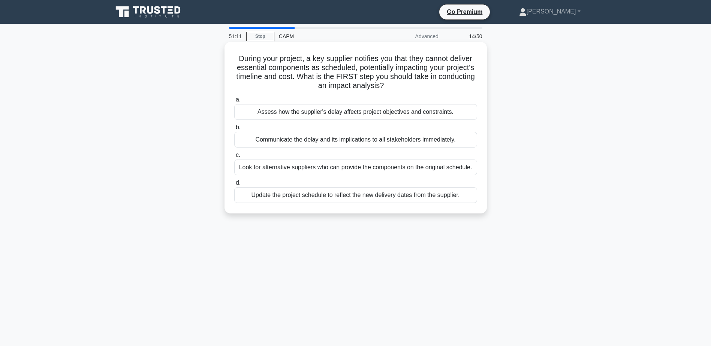
click at [363, 112] on div "Assess how the supplier's delay affects project objectives and constraints." at bounding box center [355, 112] width 243 height 16
click at [234, 102] on input "a. Assess how the supplier's delay affects project objectives and constraints." at bounding box center [234, 99] width 0 height 5
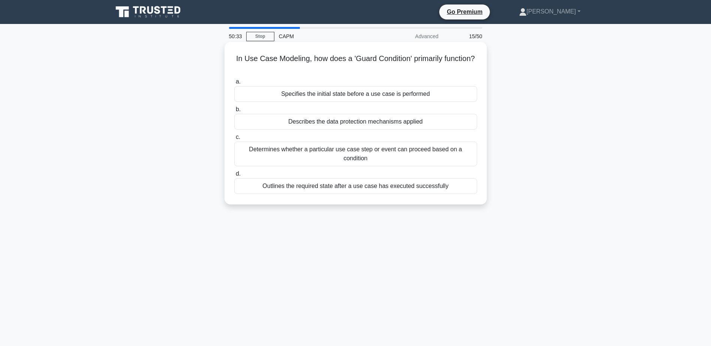
click at [301, 154] on div "Determines whether a particular use case step or event can proceed based on a c…" at bounding box center [355, 154] width 243 height 25
click at [234, 140] on input "c. Determines whether a particular use case step or event can proceed based on …" at bounding box center [234, 137] width 0 height 5
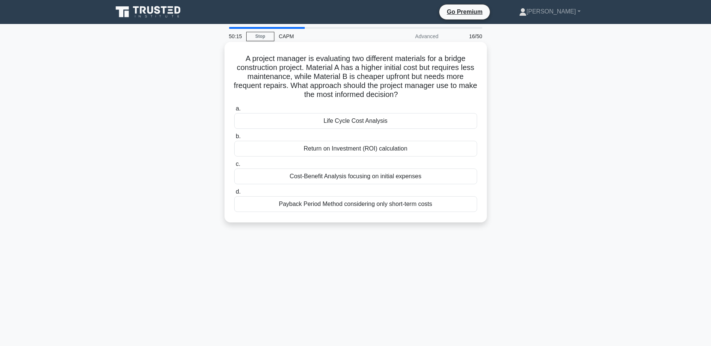
click at [332, 178] on div "Cost-Benefit Analysis focusing on initial expenses" at bounding box center [355, 177] width 243 height 16
click at [234, 167] on input "c. Cost-Benefit Analysis focusing on initial expenses" at bounding box center [234, 164] width 0 height 5
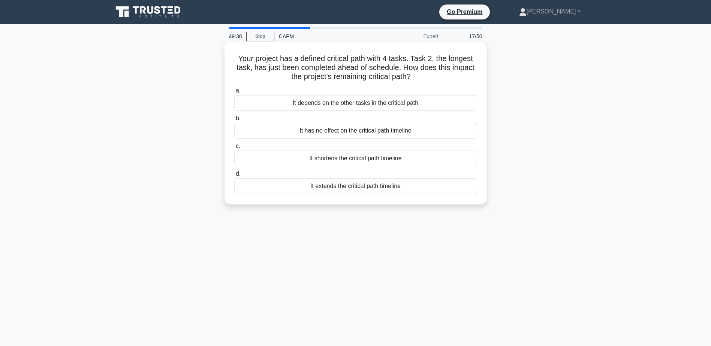
click at [340, 103] on div "It depends on the other tasks in the critical path" at bounding box center [355, 103] width 243 height 16
click at [234, 93] on input "a. It depends on the other tasks in the critical path" at bounding box center [234, 90] width 0 height 5
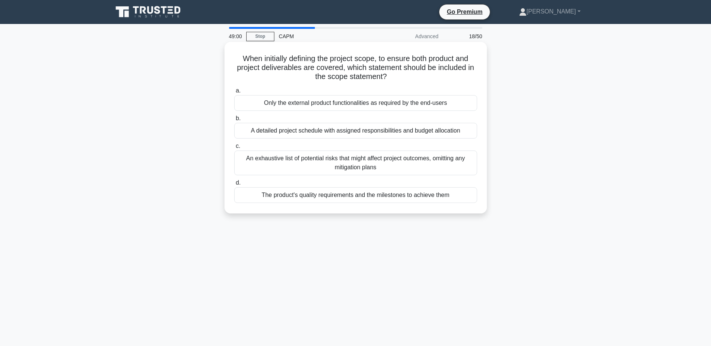
click at [282, 131] on div "A detailed project schedule with assigned responsibilities and budget allocation" at bounding box center [355, 131] width 243 height 16
click at [234, 121] on input "b. A detailed project schedule with assigned responsibilities and budget alloca…" at bounding box center [234, 118] width 0 height 5
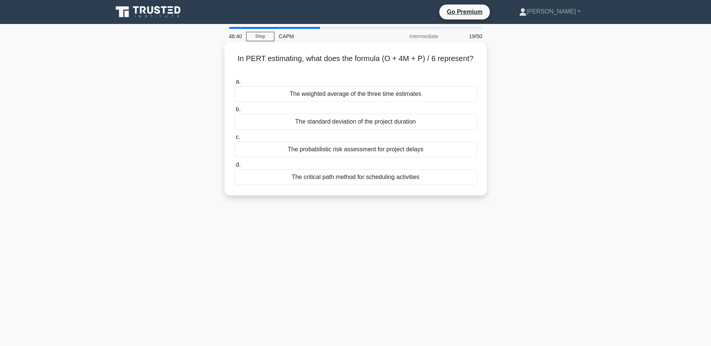
click at [346, 151] on div "The probabilistic risk assessment for project delays" at bounding box center [355, 150] width 243 height 16
click at [234, 140] on input "c. The probabilistic risk assessment for project delays" at bounding box center [234, 137] width 0 height 5
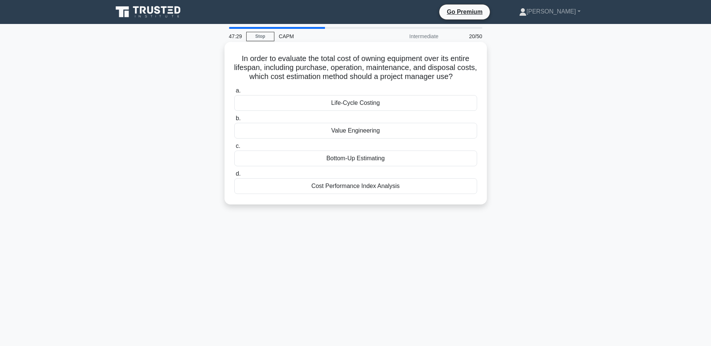
click at [353, 106] on div "Life-Cycle Costing" at bounding box center [355, 103] width 243 height 16
click at [234, 93] on input "a. Life-Cycle Costing" at bounding box center [234, 90] width 0 height 5
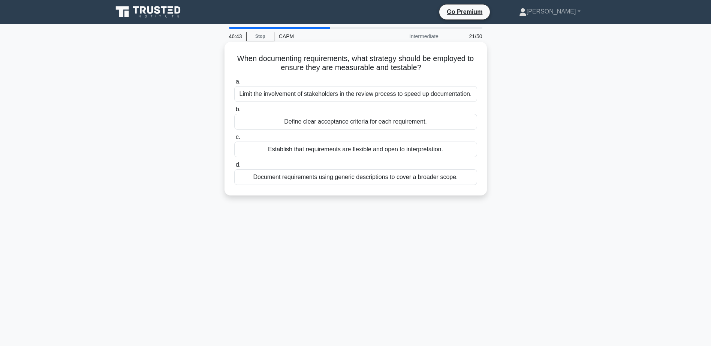
click at [342, 123] on div "Define clear acceptance criteria for each requirement." at bounding box center [355, 122] width 243 height 16
click at [234, 112] on input "b. Define clear acceptance criteria for each requirement." at bounding box center [234, 109] width 0 height 5
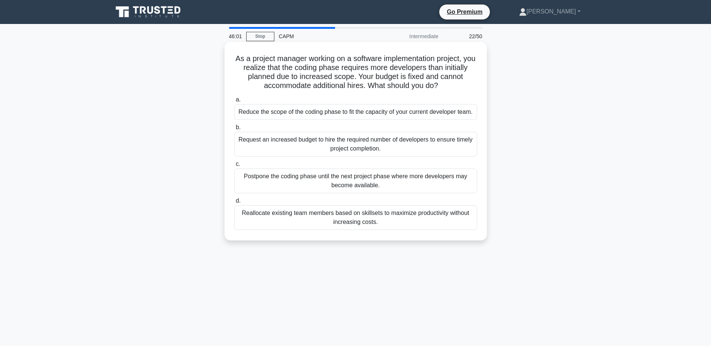
click at [372, 220] on div "Reallocate existing team members based on skillsets to maximize productivity wi…" at bounding box center [355, 217] width 243 height 25
click at [234, 204] on input "d. Reallocate existing team members based on skillsets to maximize productivity…" at bounding box center [234, 201] width 0 height 5
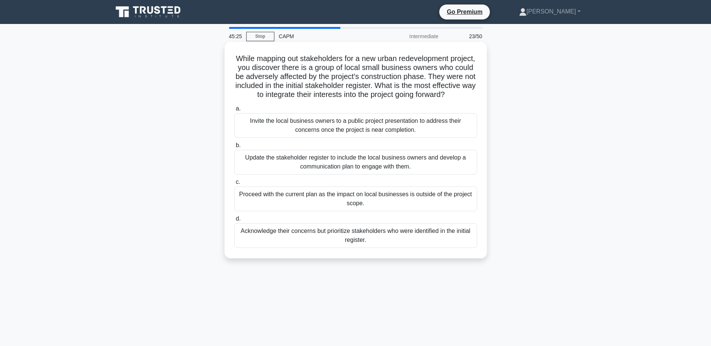
click at [324, 173] on div "Update the stakeholder register to include the local business owners and develo…" at bounding box center [355, 162] width 243 height 25
click at [234, 148] on input "b. Update the stakeholder register to include the local business owners and dev…" at bounding box center [234, 145] width 0 height 5
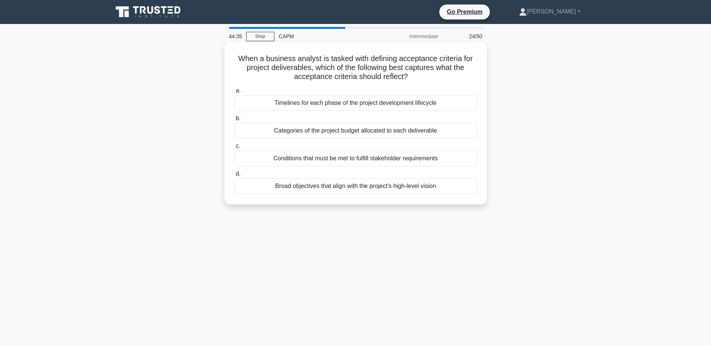
click at [352, 159] on div "Conditions that must be met to fulfill stakeholder requirements" at bounding box center [355, 159] width 243 height 16
click at [234, 149] on input "c. Conditions that must be met to fulfill stakeholder requirements" at bounding box center [234, 146] width 0 height 5
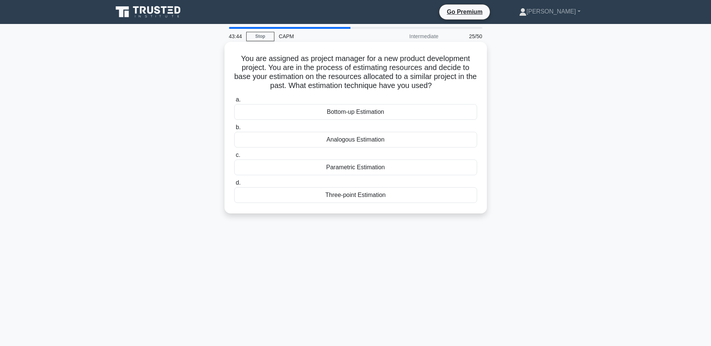
click at [348, 136] on div "Analogous Estimation" at bounding box center [355, 140] width 243 height 16
click at [234, 130] on input "b. Analogous Estimation" at bounding box center [234, 127] width 0 height 5
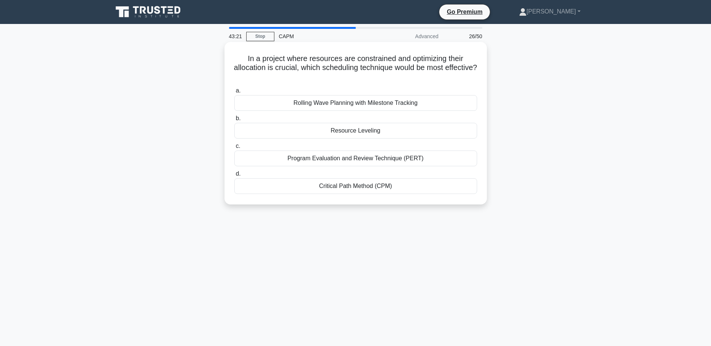
click at [344, 190] on div "Critical Path Method (CPM)" at bounding box center [355, 186] width 243 height 16
click at [234, 177] on input "d. Critical Path Method (CPM)" at bounding box center [234, 174] width 0 height 5
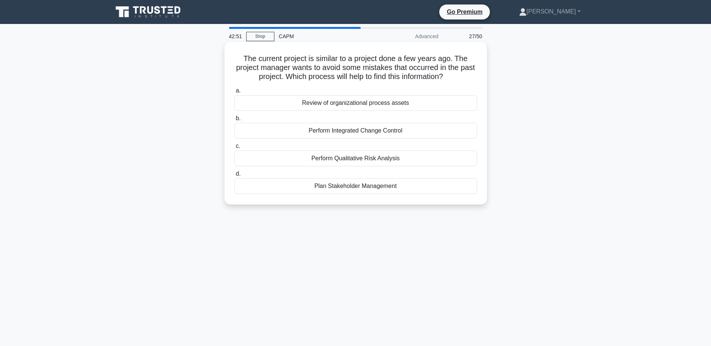
click at [335, 159] on div "Perform Qualitative Risk Analysis" at bounding box center [355, 159] width 243 height 16
click at [234, 149] on input "c. Perform Qualitative Risk Analysis" at bounding box center [234, 146] width 0 height 5
click at [351, 159] on div "Process decomposition" at bounding box center [355, 159] width 243 height 16
click at [234, 149] on input "c. Process decomposition" at bounding box center [234, 146] width 0 height 5
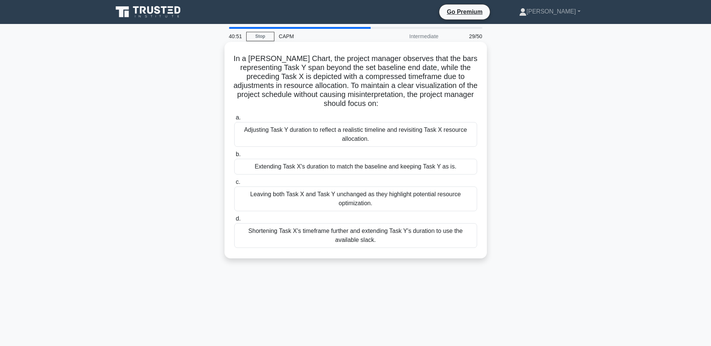
click at [360, 139] on div "Adjusting Task Y duration to reflect a realistic timeline and revisiting Task X…" at bounding box center [355, 134] width 243 height 25
click at [234, 120] on input "a. Adjusting Task Y duration to reflect a realistic timeline and revisiting Tas…" at bounding box center [234, 117] width 0 height 5
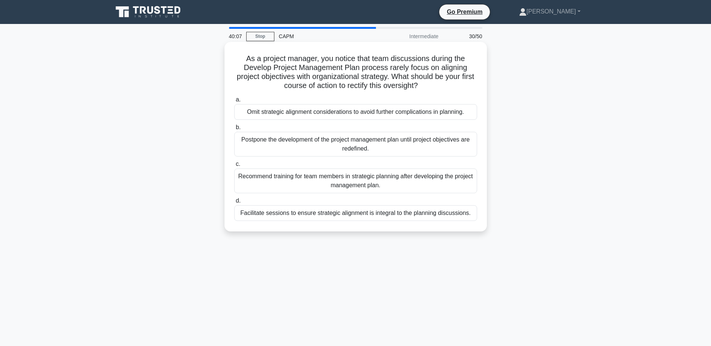
click at [359, 217] on div "Facilitate sessions to ensure strategic alignment is integral to the planning d…" at bounding box center [355, 213] width 243 height 16
click at [234, 204] on input "d. Facilitate sessions to ensure strategic alignment is integral to the plannin…" at bounding box center [234, 201] width 0 height 5
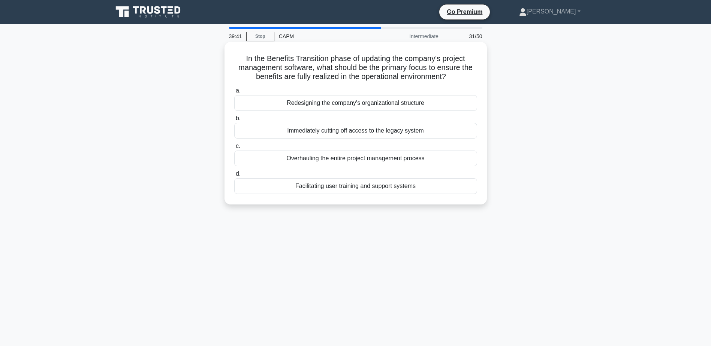
click at [351, 191] on div "Facilitating user training and support systems" at bounding box center [355, 186] width 243 height 16
click at [234, 177] on input "d. Facilitating user training and support systems" at bounding box center [234, 174] width 0 height 5
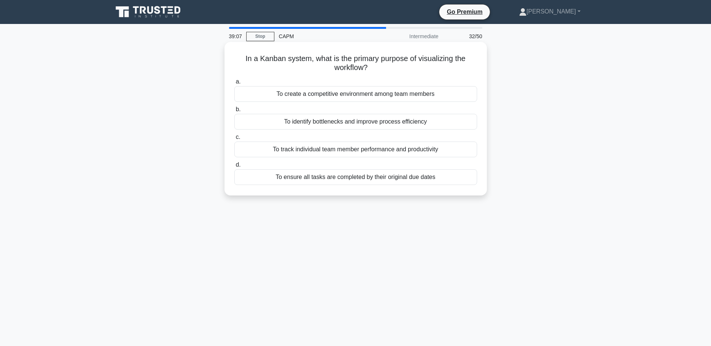
click at [345, 123] on div "To identify bottlenecks and improve process efficiency" at bounding box center [355, 122] width 243 height 16
click at [234, 112] on input "b. To identify bottlenecks and improve process efficiency" at bounding box center [234, 109] width 0 height 5
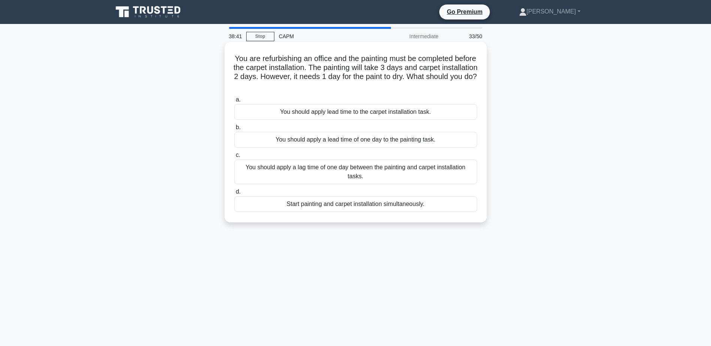
click at [350, 173] on div "You should apply a lag time of one day between the painting and carpet installa…" at bounding box center [355, 172] width 243 height 25
click at [234, 158] on input "c. You should apply a lag time of one day between the painting and carpet insta…" at bounding box center [234, 155] width 0 height 5
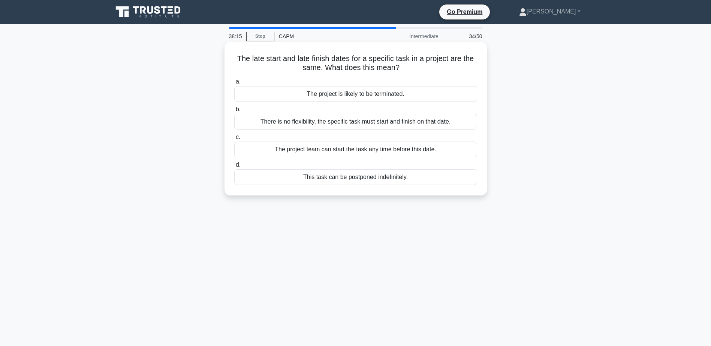
click at [339, 125] on div "There is no flexibility, the specific task must start and finish on that date." at bounding box center [355, 122] width 243 height 16
click at [234, 112] on input "b. There is no flexibility, the specific task must start and finish on that dat…" at bounding box center [234, 109] width 0 height 5
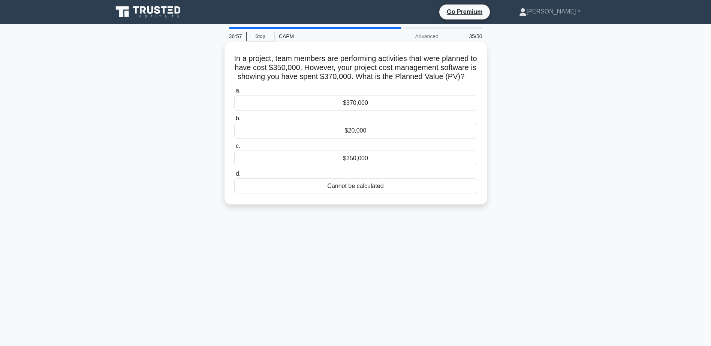
click at [327, 166] on div "$350,000" at bounding box center [355, 159] width 243 height 16
click at [234, 149] on input "c. $350,000" at bounding box center [234, 146] width 0 height 5
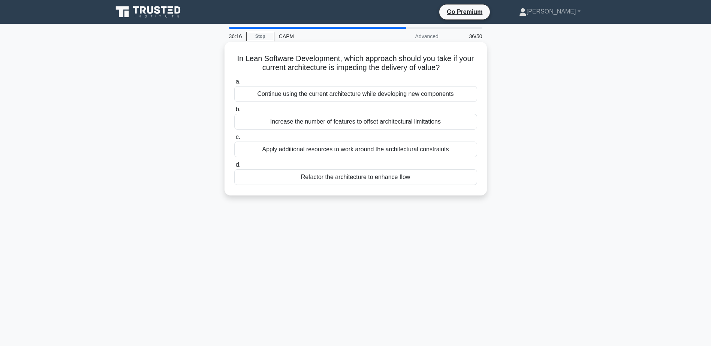
click at [288, 150] on div "Apply additional resources to work around the architectural constraints" at bounding box center [355, 150] width 243 height 16
click at [234, 140] on input "c. Apply additional resources to work around the architectural constraints" at bounding box center [234, 137] width 0 height 5
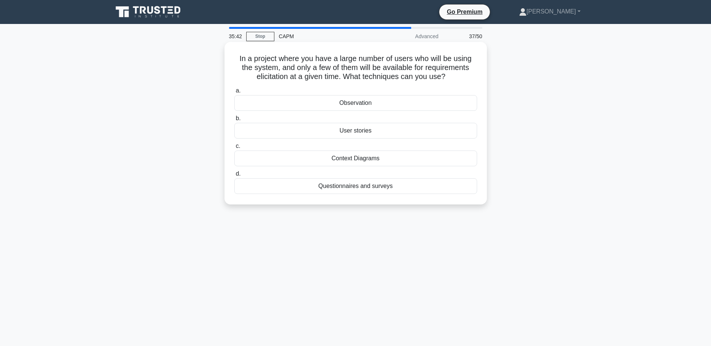
click at [339, 185] on div "Questionnaires and surveys" at bounding box center [355, 186] width 243 height 16
click at [234, 177] on input "d. Questionnaires and surveys" at bounding box center [234, 174] width 0 height 5
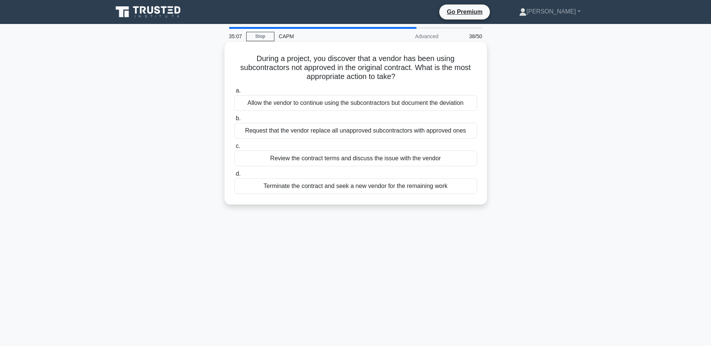
click at [355, 160] on div "Review the contract terms and discuss the issue with the vendor" at bounding box center [355, 159] width 243 height 16
click at [234, 149] on input "c. Review the contract terms and discuss the issue with the vendor" at bounding box center [234, 146] width 0 height 5
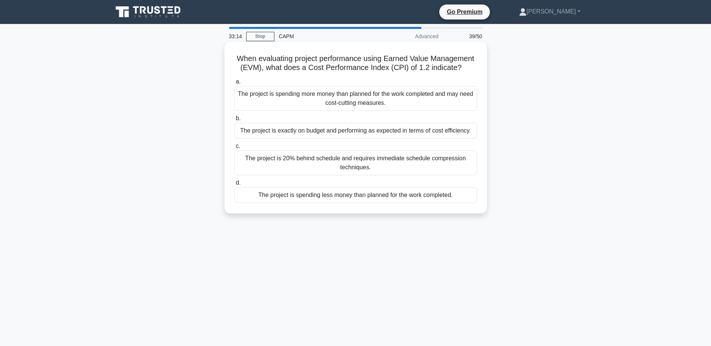
click at [352, 199] on div "The project is spending less money than planned for the work completed." at bounding box center [355, 195] width 243 height 16
click at [234, 186] on input "d. The project is spending less money than planned for the work completed." at bounding box center [234, 183] width 0 height 5
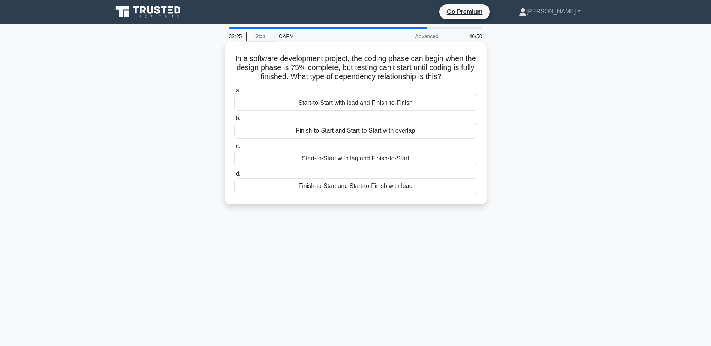
click at [337, 187] on div "Finish-to-Start and Start-to-Finish with lead" at bounding box center [355, 186] width 243 height 16
click at [234, 177] on input "d. Finish-to-Start and Start-to-Finish with lead" at bounding box center [234, 174] width 0 height 5
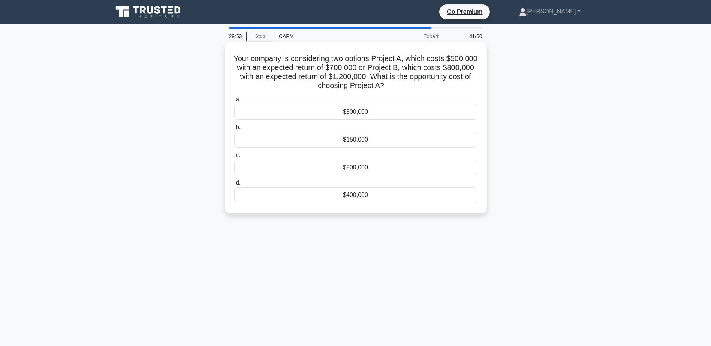
click at [309, 140] on div "$150,000" at bounding box center [355, 140] width 243 height 16
click at [234, 130] on input "b. $150,000" at bounding box center [234, 127] width 0 height 5
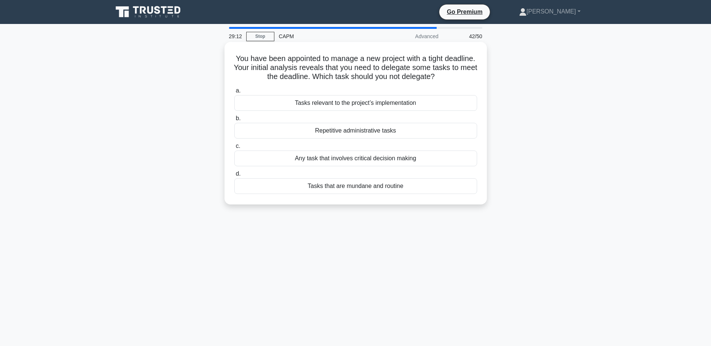
click at [335, 160] on div "Any task that involves critical decision making" at bounding box center [355, 159] width 243 height 16
click at [234, 149] on input "c. Any task that involves critical decision making" at bounding box center [234, 146] width 0 height 5
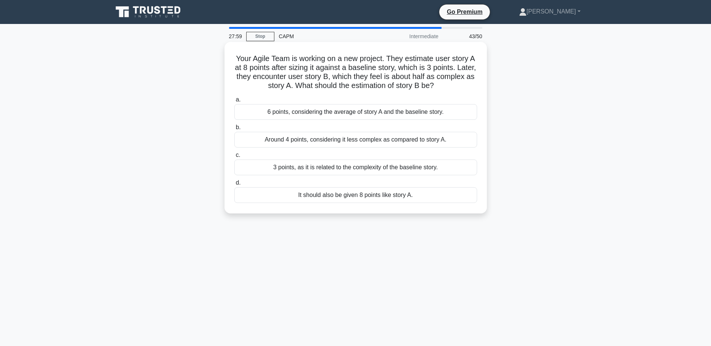
click at [290, 142] on div "Around 4 points, considering it less complex as compared to story A." at bounding box center [355, 140] width 243 height 16
click at [234, 130] on input "b. Around 4 points, considering it less complex as compared to story A." at bounding box center [234, 127] width 0 height 5
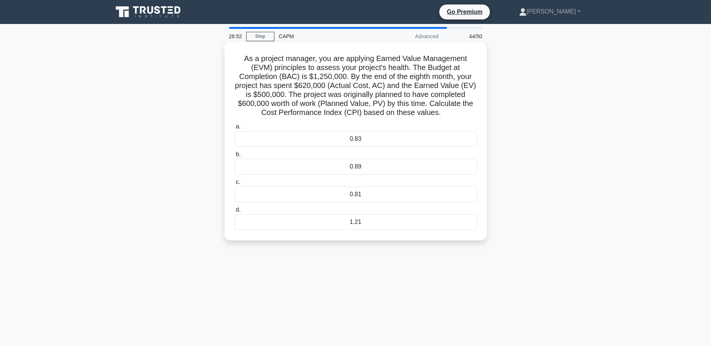
click at [375, 199] on div "0.81" at bounding box center [355, 195] width 243 height 16
click at [234, 185] on input "c. 0.81" at bounding box center [234, 182] width 0 height 5
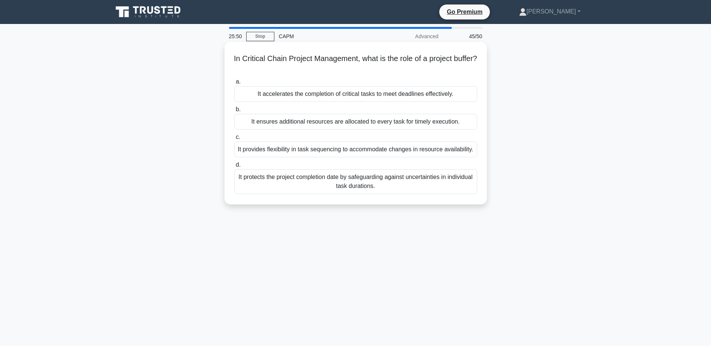
click at [349, 185] on div "It protects the project completion date by safeguarding against uncertainties i…" at bounding box center [355, 181] width 243 height 25
click at [234, 168] on input "d. It protects the project completion date by safeguarding against uncertaintie…" at bounding box center [234, 165] width 0 height 5
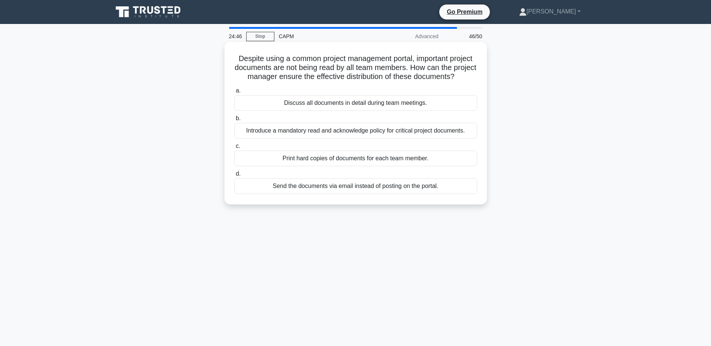
click at [331, 194] on div "Send the documents via email instead of posting on the portal." at bounding box center [355, 186] width 243 height 16
click at [234, 177] on input "d. Send the documents via email instead of posting on the portal." at bounding box center [234, 174] width 0 height 5
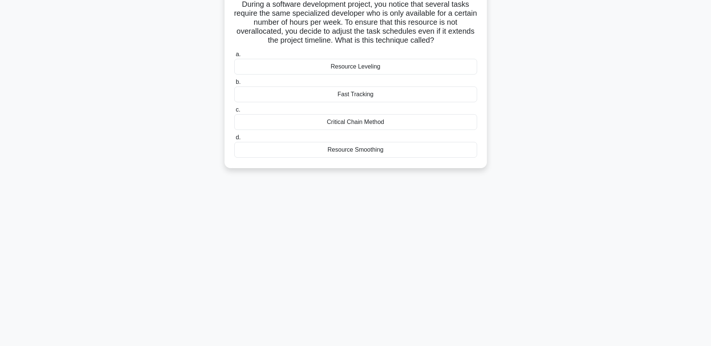
scroll to position [58, 0]
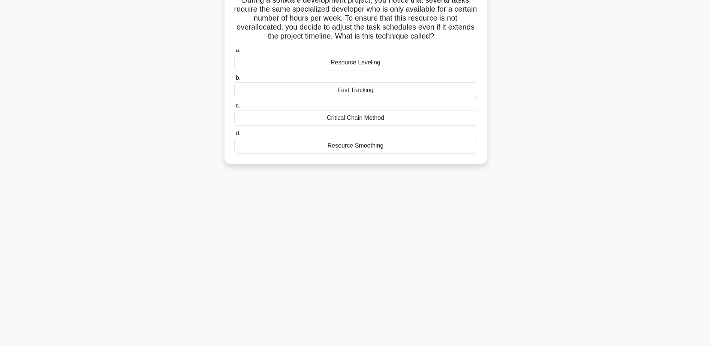
click at [351, 67] on div "Resource Leveling" at bounding box center [355, 63] width 243 height 16
click at [234, 53] on input "a. Resource Leveling" at bounding box center [234, 50] width 0 height 5
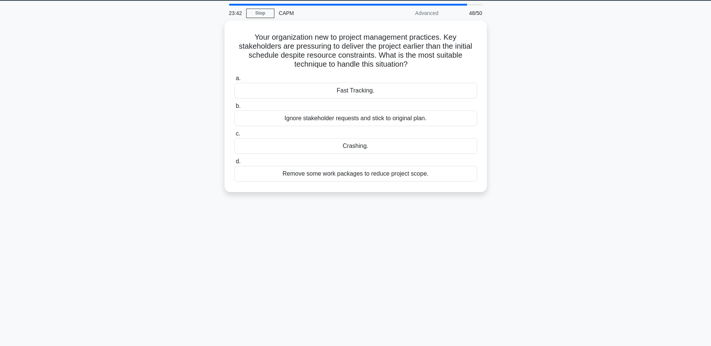
scroll to position [0, 0]
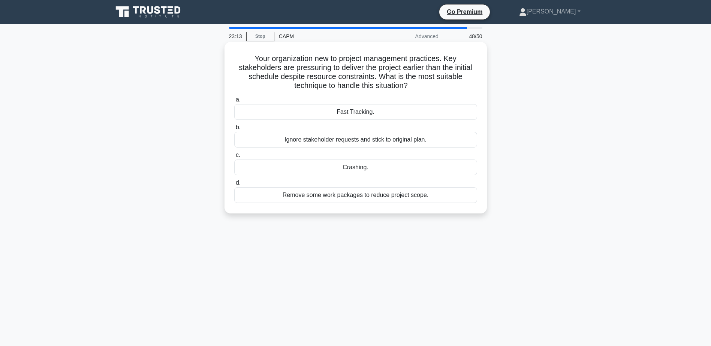
click at [336, 112] on div "Fast Tracking." at bounding box center [355, 112] width 243 height 16
click at [234, 102] on input "a. Fast Tracking." at bounding box center [234, 99] width 0 height 5
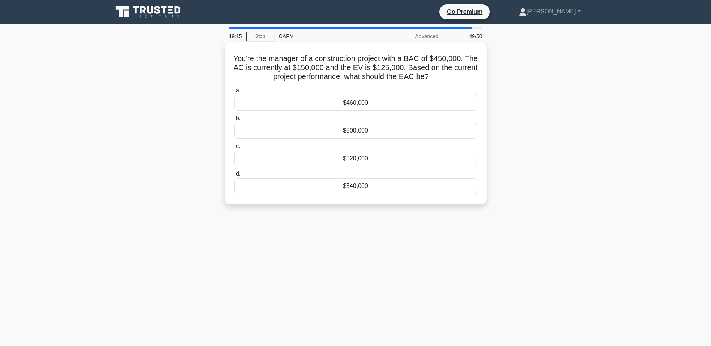
click at [310, 157] on div "$520,000" at bounding box center [355, 159] width 243 height 16
click at [234, 149] on input "c. $520,000" at bounding box center [234, 146] width 0 height 5
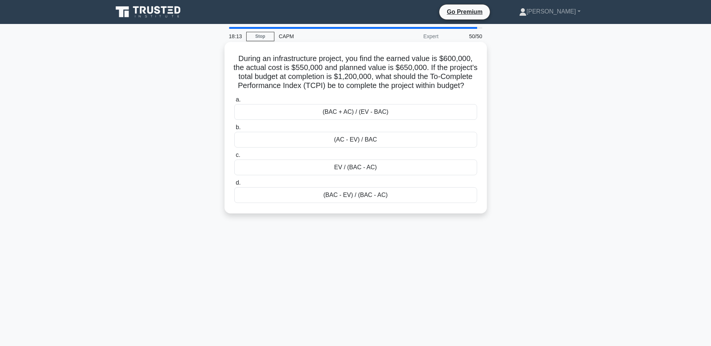
click at [335, 202] on div "(BAC - EV) / (BAC - AC)" at bounding box center [355, 195] width 243 height 16
click at [234, 186] on input "d. (BAC - EV) / (BAC - AC)" at bounding box center [234, 183] width 0 height 5
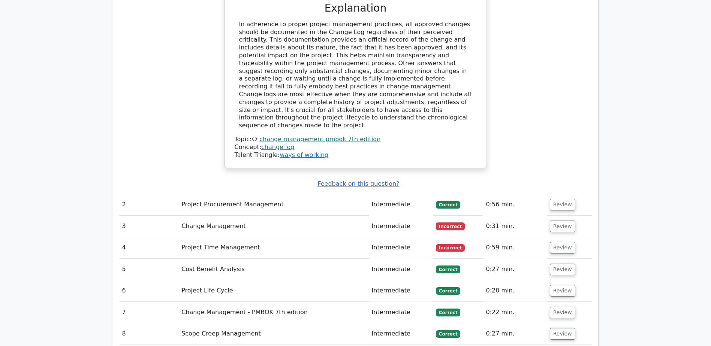
scroll to position [1275, 0]
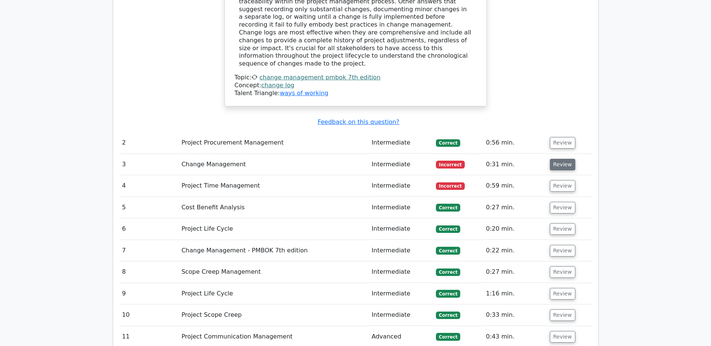
click at [563, 159] on button "Review" at bounding box center [562, 165] width 25 height 12
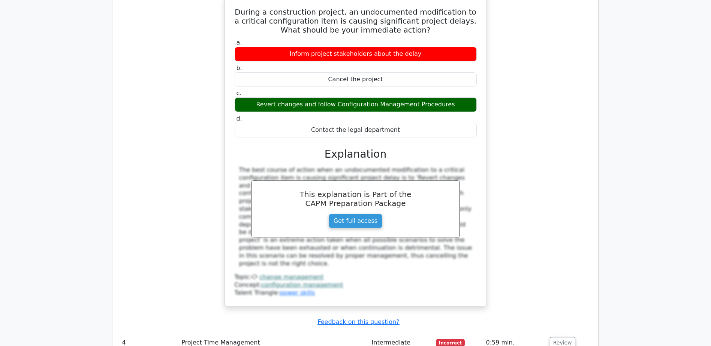
scroll to position [1537, 0]
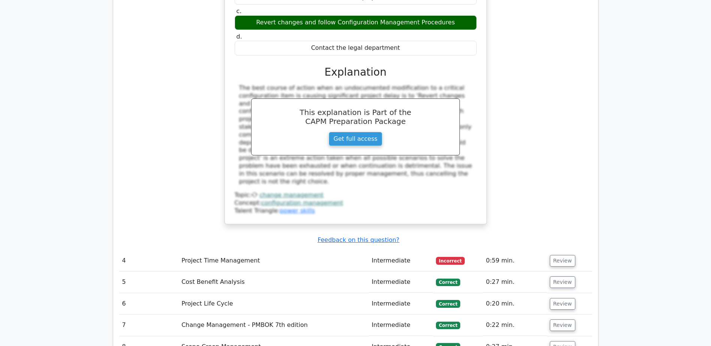
click at [564, 250] on td "Review" at bounding box center [569, 260] width 45 height 21
click at [563, 255] on button "Review" at bounding box center [562, 261] width 25 height 12
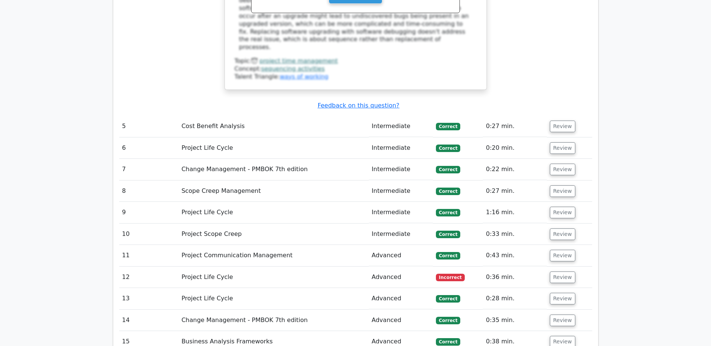
scroll to position [2062, 0]
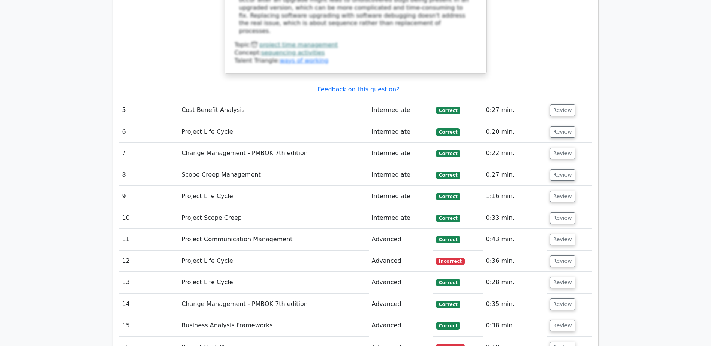
click at [574, 251] on td "Review" at bounding box center [569, 261] width 45 height 21
click at [561, 256] on button "Review" at bounding box center [562, 262] width 25 height 12
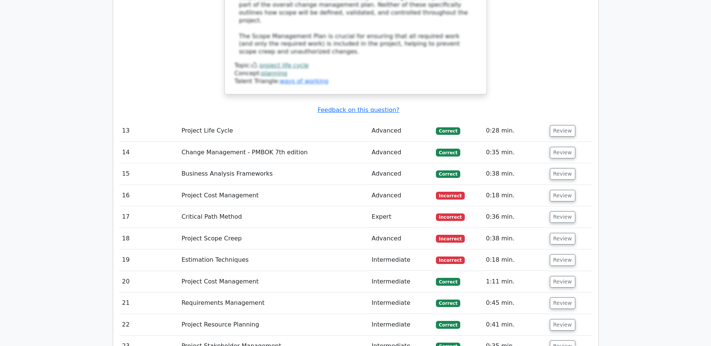
scroll to position [2699, 0]
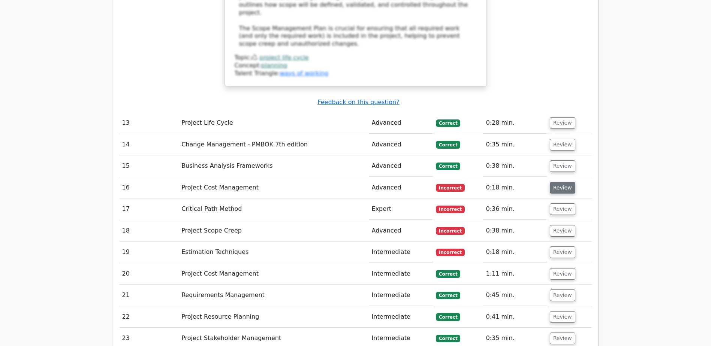
click at [557, 182] on button "Review" at bounding box center [562, 188] width 25 height 12
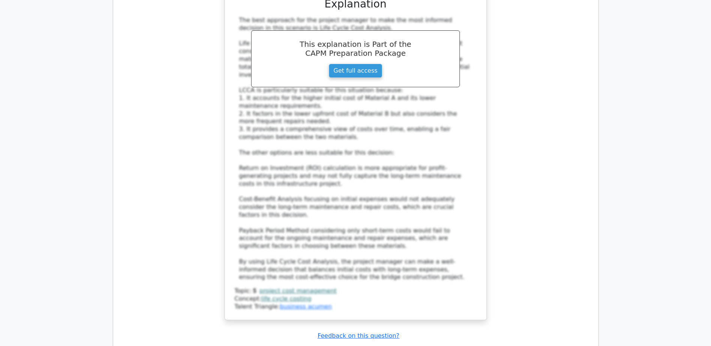
scroll to position [3112, 0]
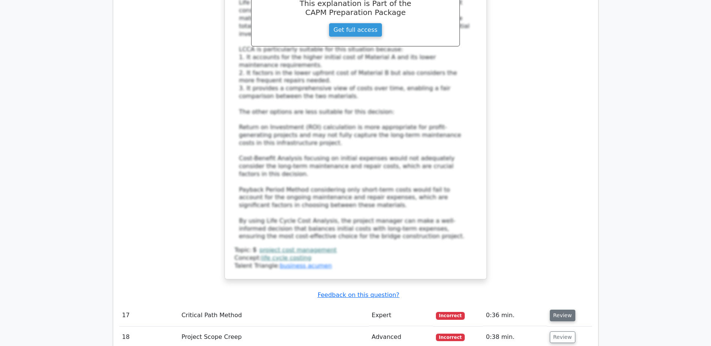
click at [556, 310] on button "Review" at bounding box center [562, 316] width 25 height 12
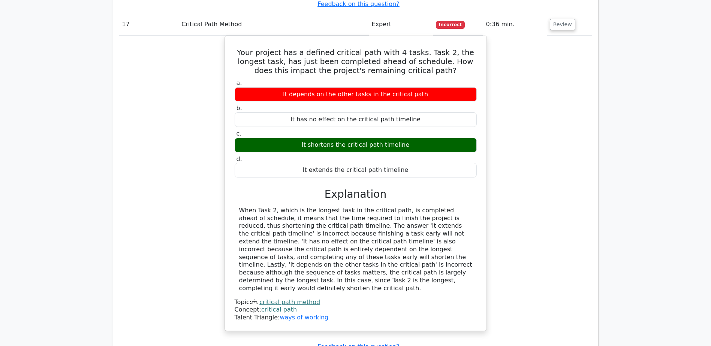
scroll to position [3524, 0]
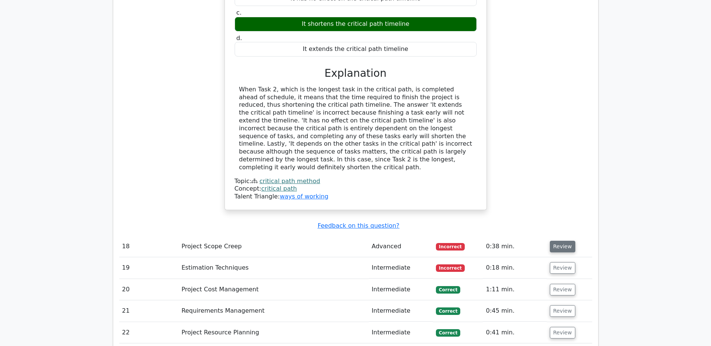
click at [567, 241] on button "Review" at bounding box center [562, 247] width 25 height 12
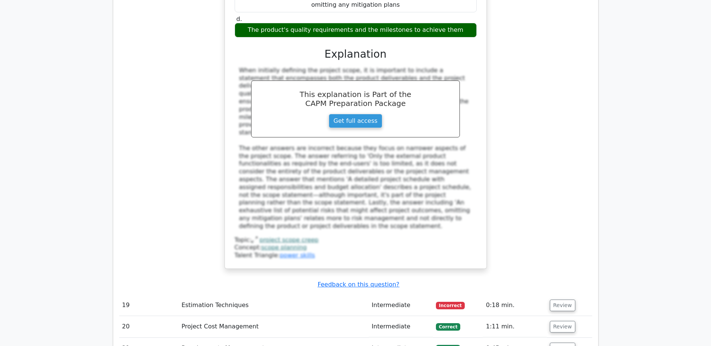
scroll to position [3974, 0]
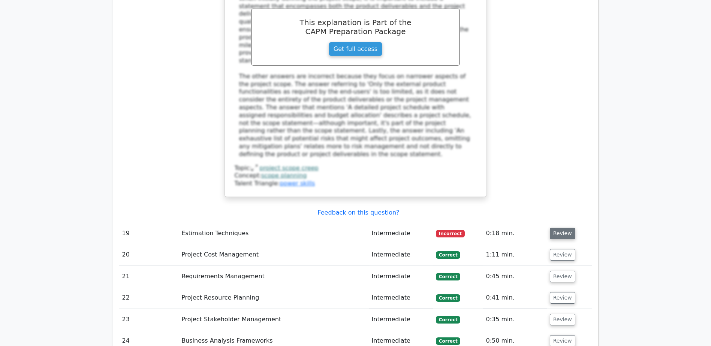
click at [569, 228] on button "Review" at bounding box center [562, 234] width 25 height 12
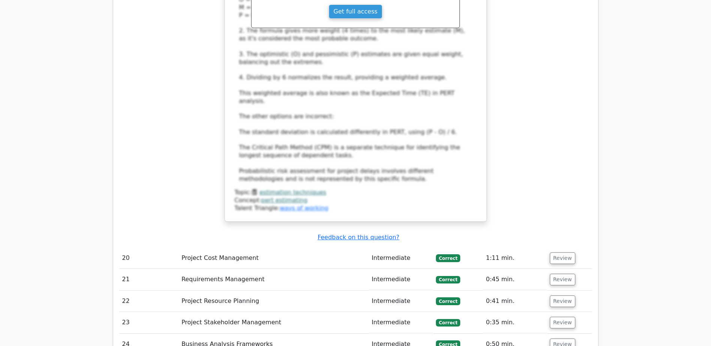
scroll to position [4499, 0]
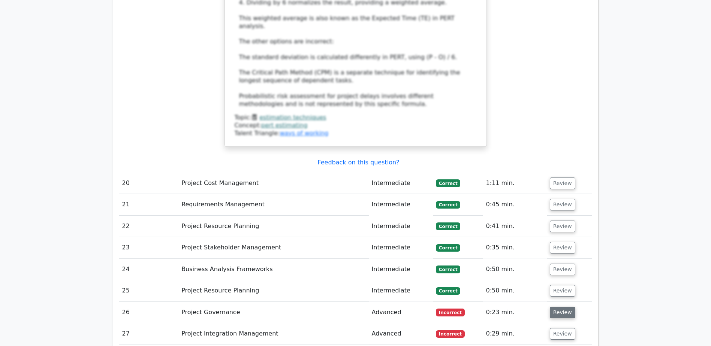
click at [562, 307] on button "Review" at bounding box center [562, 313] width 25 height 12
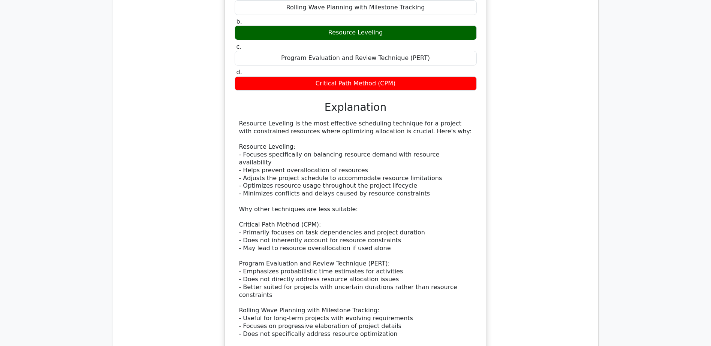
scroll to position [5024, 0]
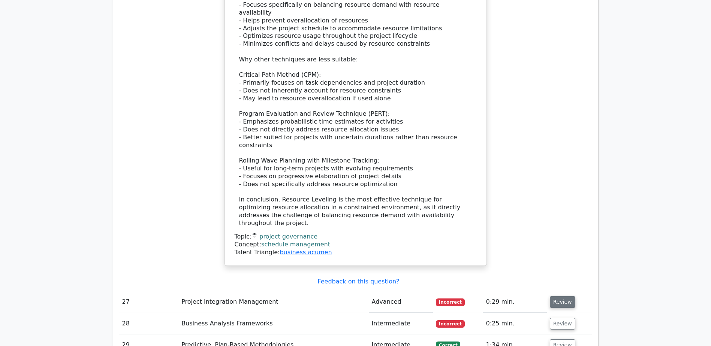
click at [559, 297] on button "Review" at bounding box center [562, 303] width 25 height 12
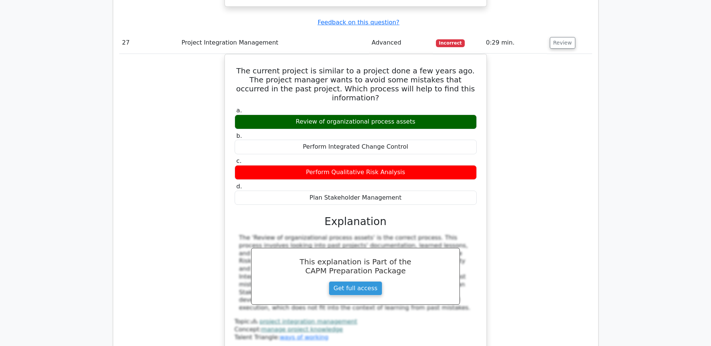
scroll to position [5286, 0]
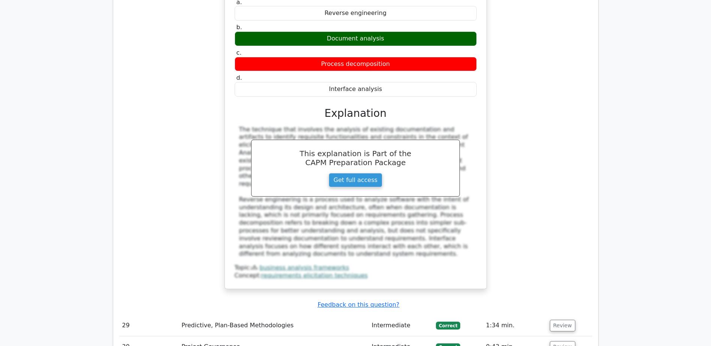
scroll to position [5773, 0]
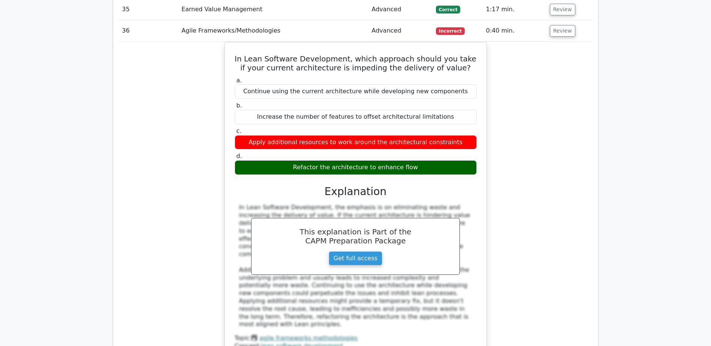
scroll to position [6186, 0]
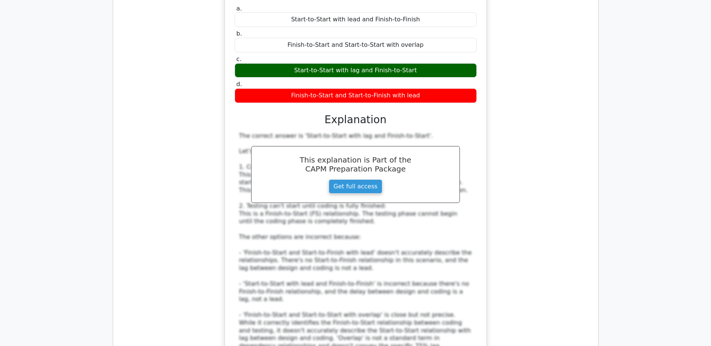
scroll to position [6711, 0]
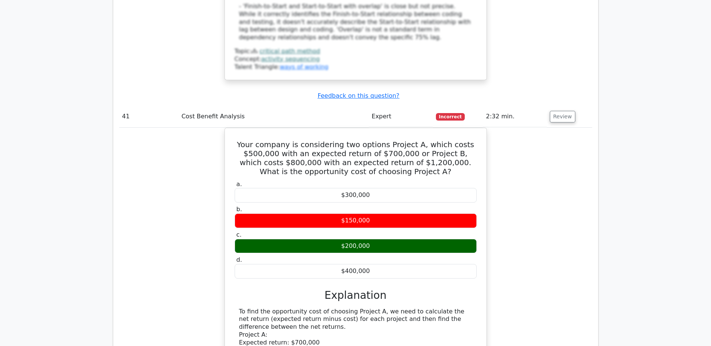
scroll to position [7198, 0]
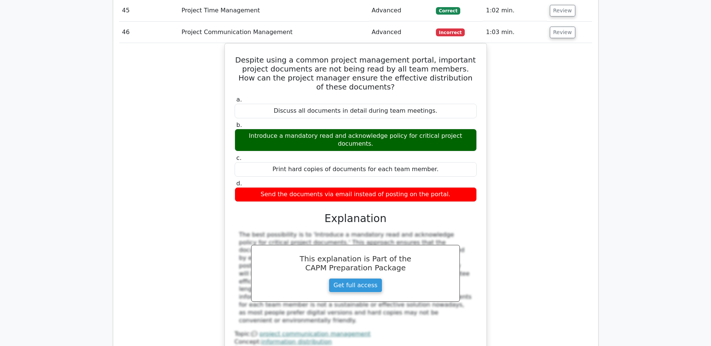
scroll to position [7573, 0]
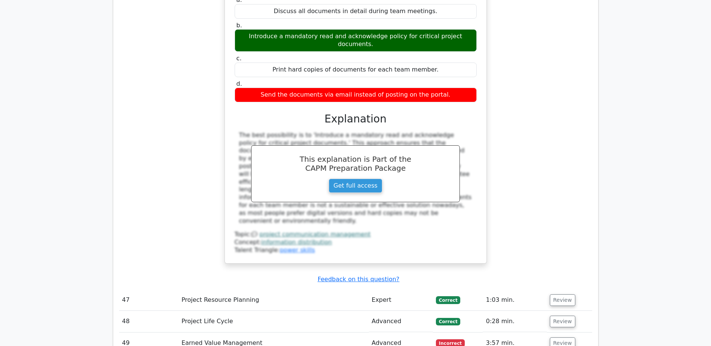
scroll to position [7685, 0]
